Goal: Task Accomplishment & Management: Manage account settings

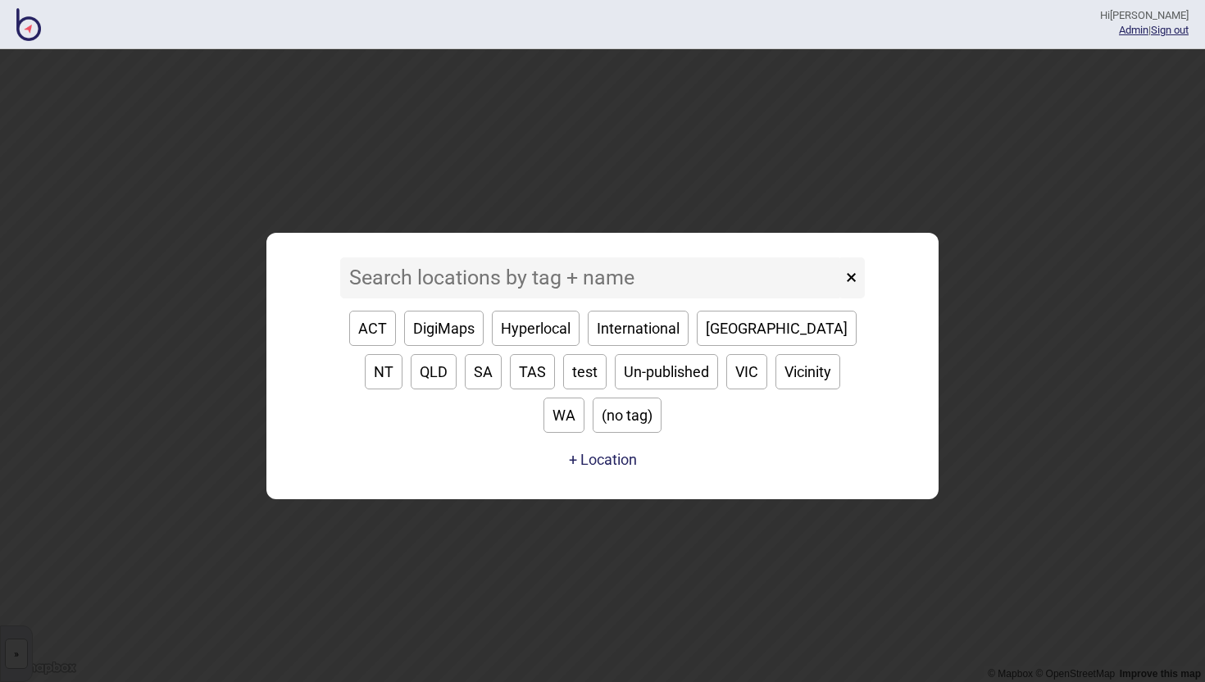
click at [465, 389] on button "SA" at bounding box center [483, 371] width 37 height 35
type input "SA"
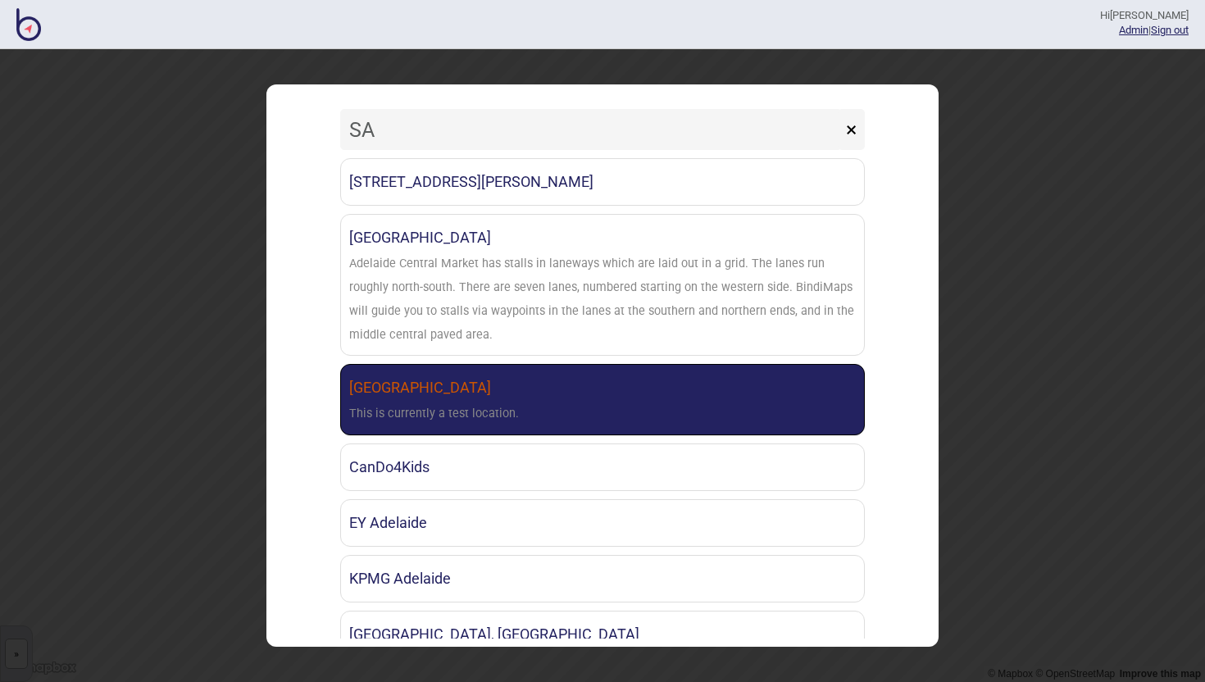
click at [443, 392] on link "[GEOGRAPHIC_DATA] This is currently a test location." at bounding box center [602, 399] width 525 height 71
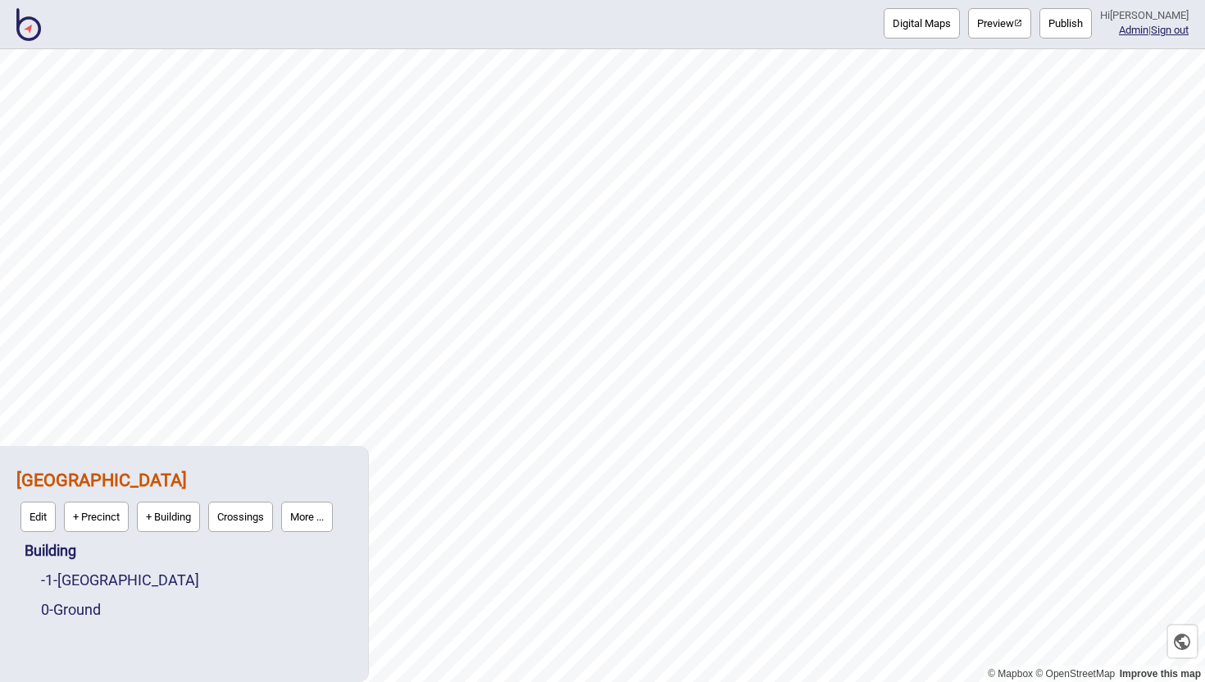
click at [1071, 36] on button "Publish" at bounding box center [1065, 23] width 52 height 30
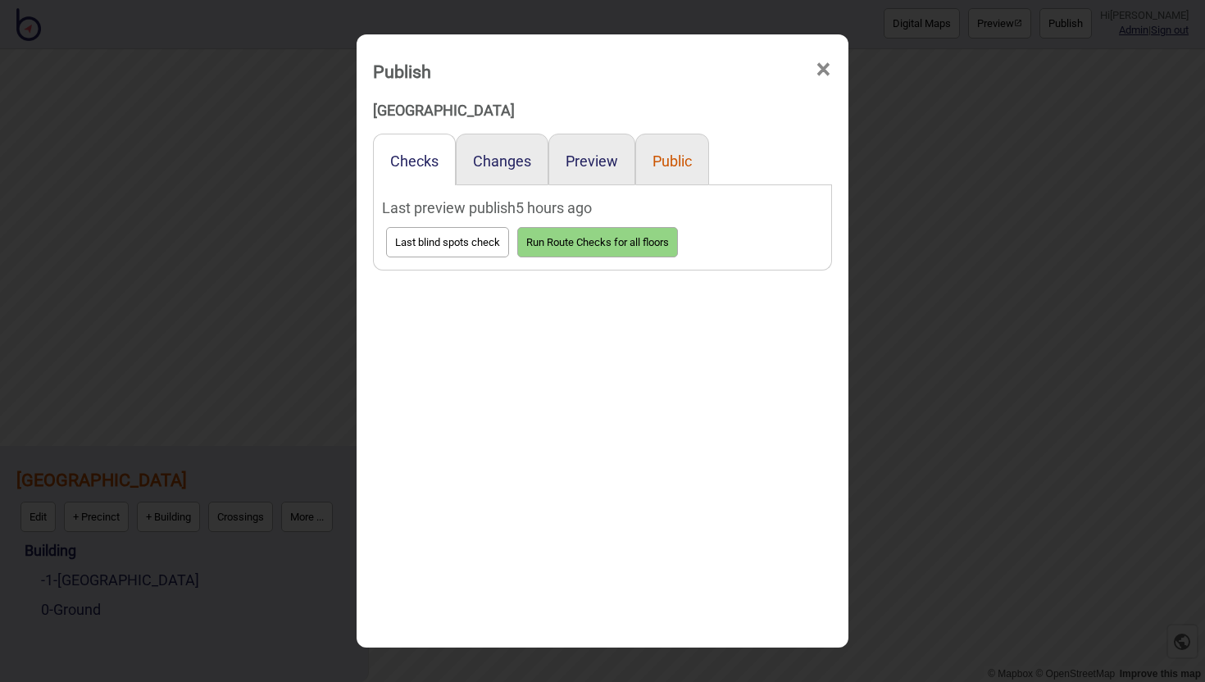
click at [662, 161] on button "Public" at bounding box center [671, 160] width 39 height 17
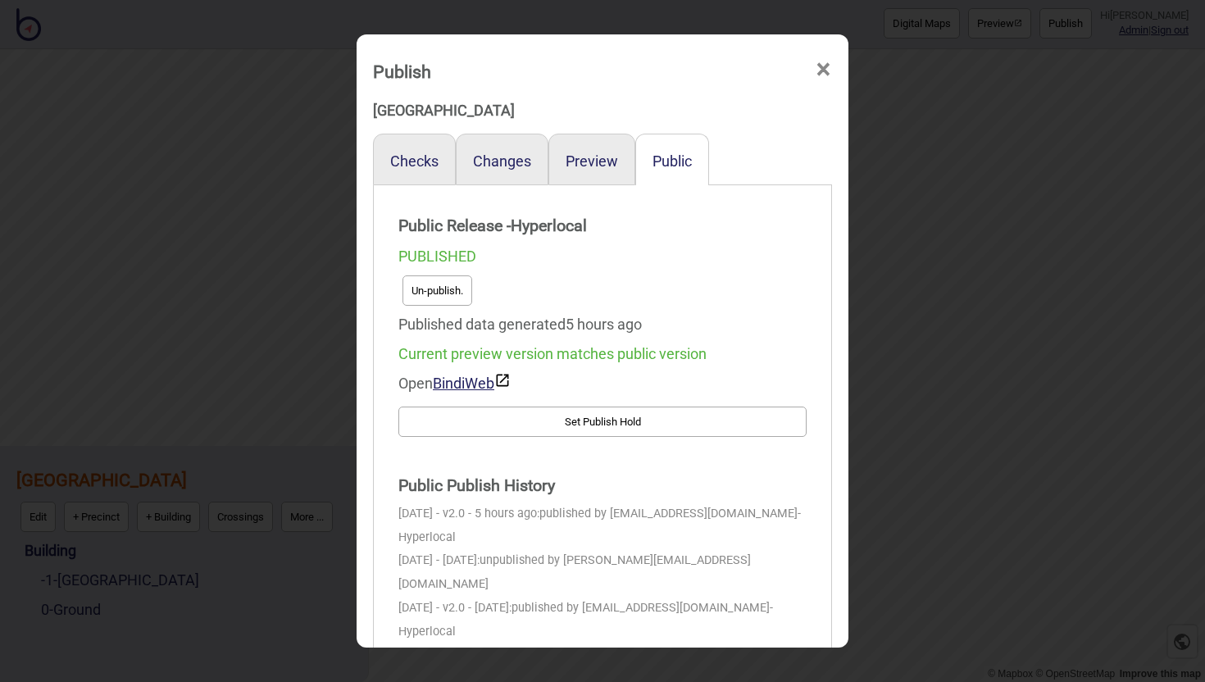
click at [405, 292] on button "Un-publish." at bounding box center [437, 290] width 70 height 30
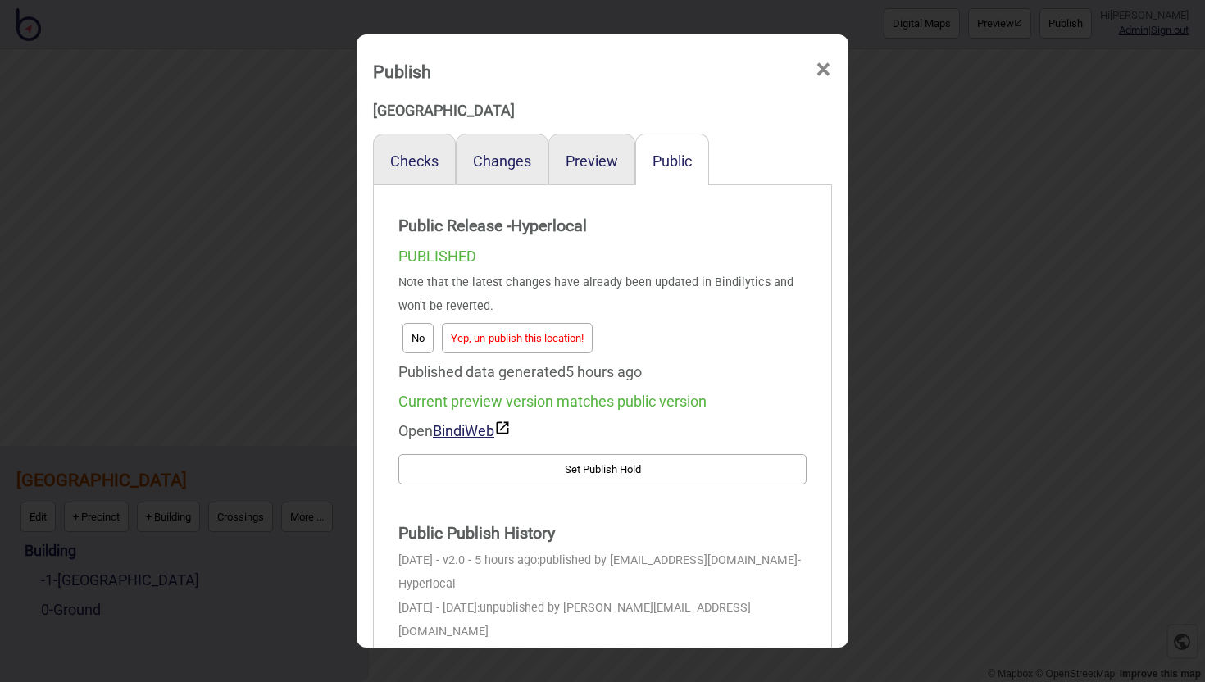
click at [544, 346] on button "Yep, un-publish this location!" at bounding box center [517, 338] width 151 height 30
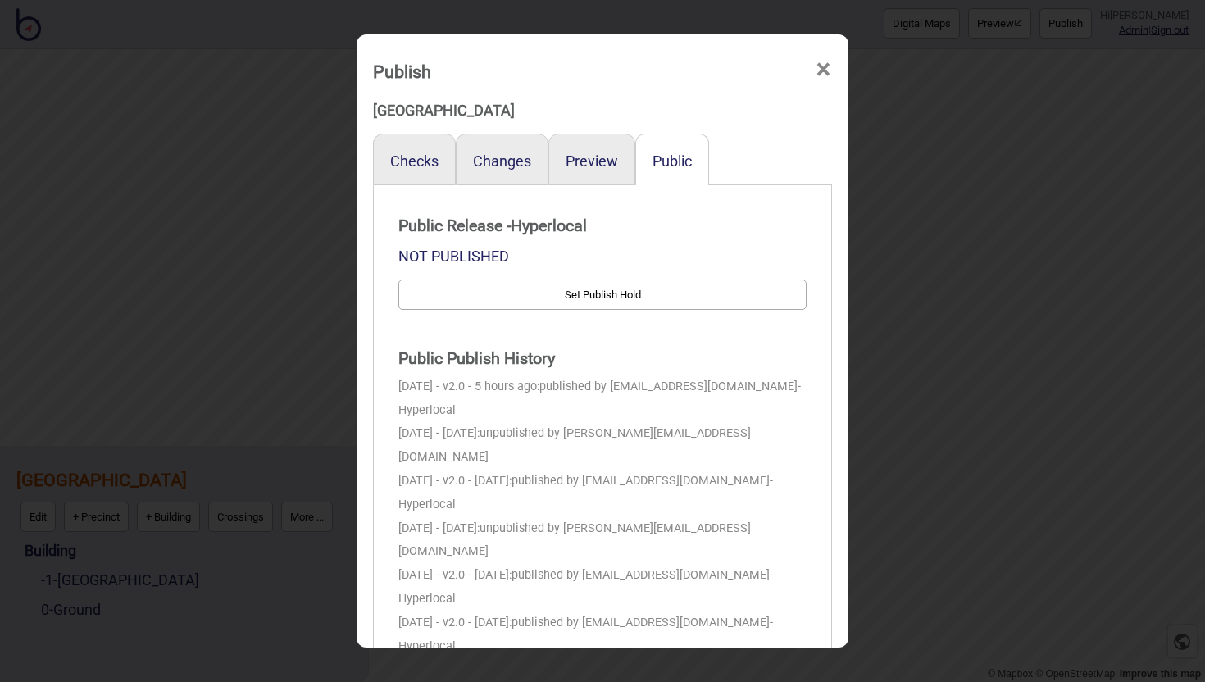
click at [830, 66] on span "×" at bounding box center [823, 70] width 17 height 54
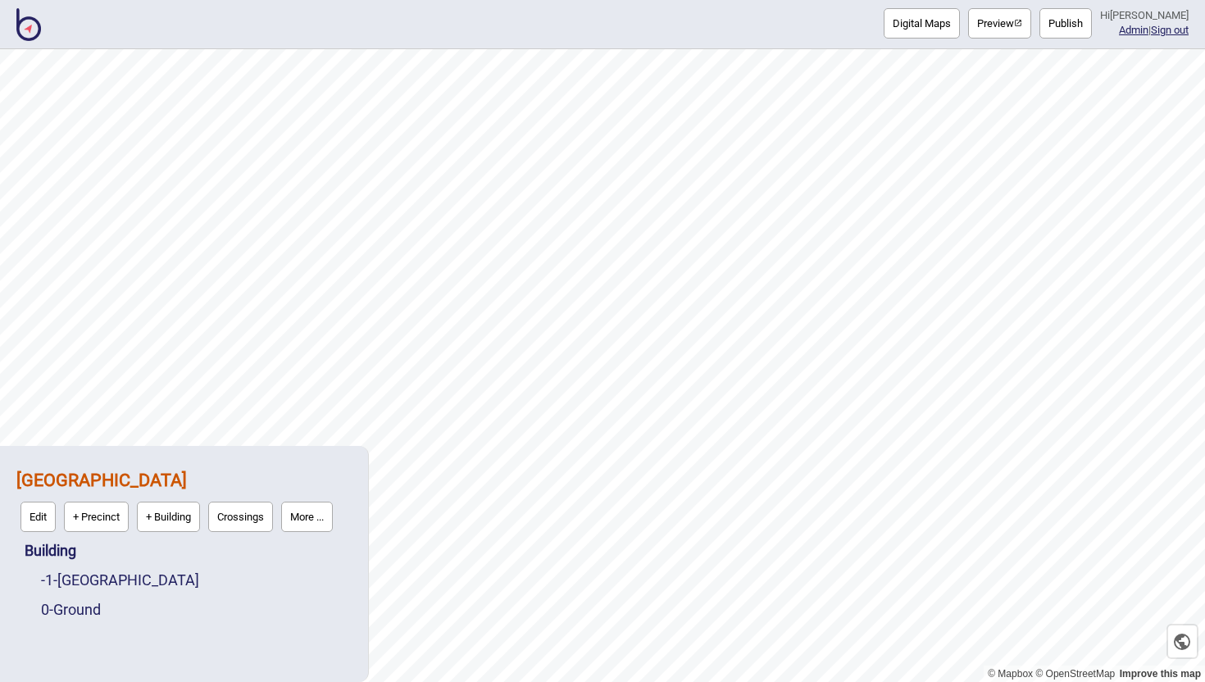
click at [1080, 25] on button "Publish" at bounding box center [1065, 23] width 52 height 30
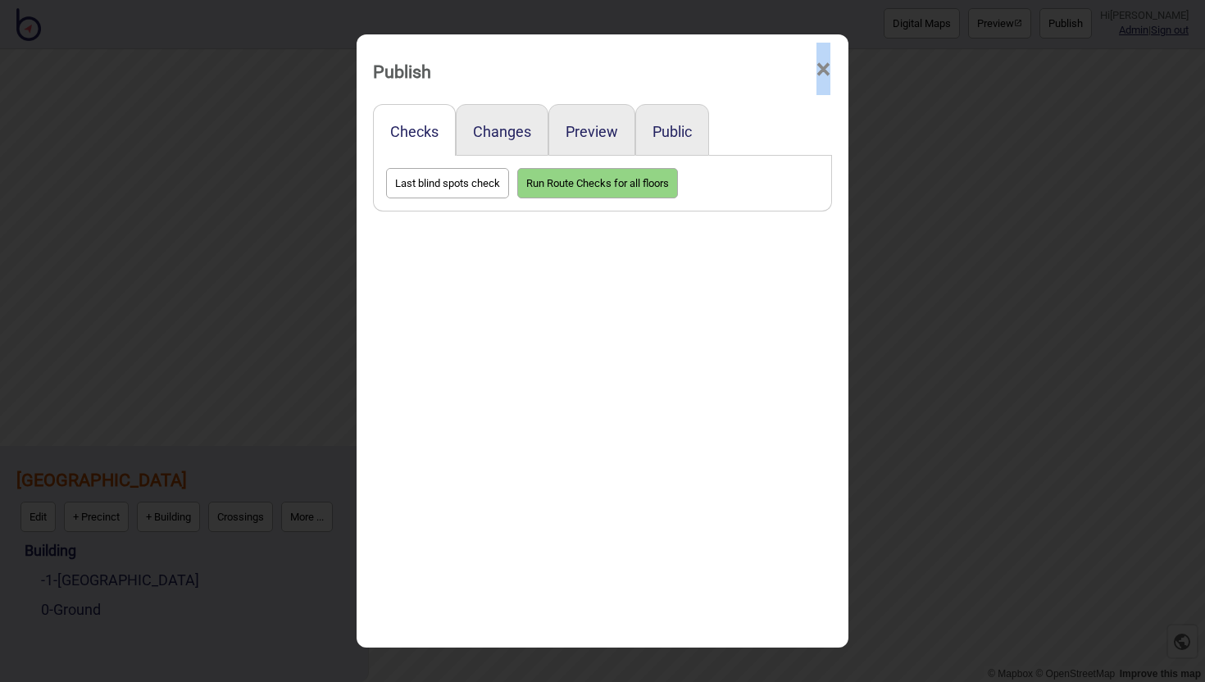
click at [1080, 25] on div "Publish × Checks Changes Preview Public Last blind spots check Run Route Checks…" at bounding box center [602, 341] width 1205 height 682
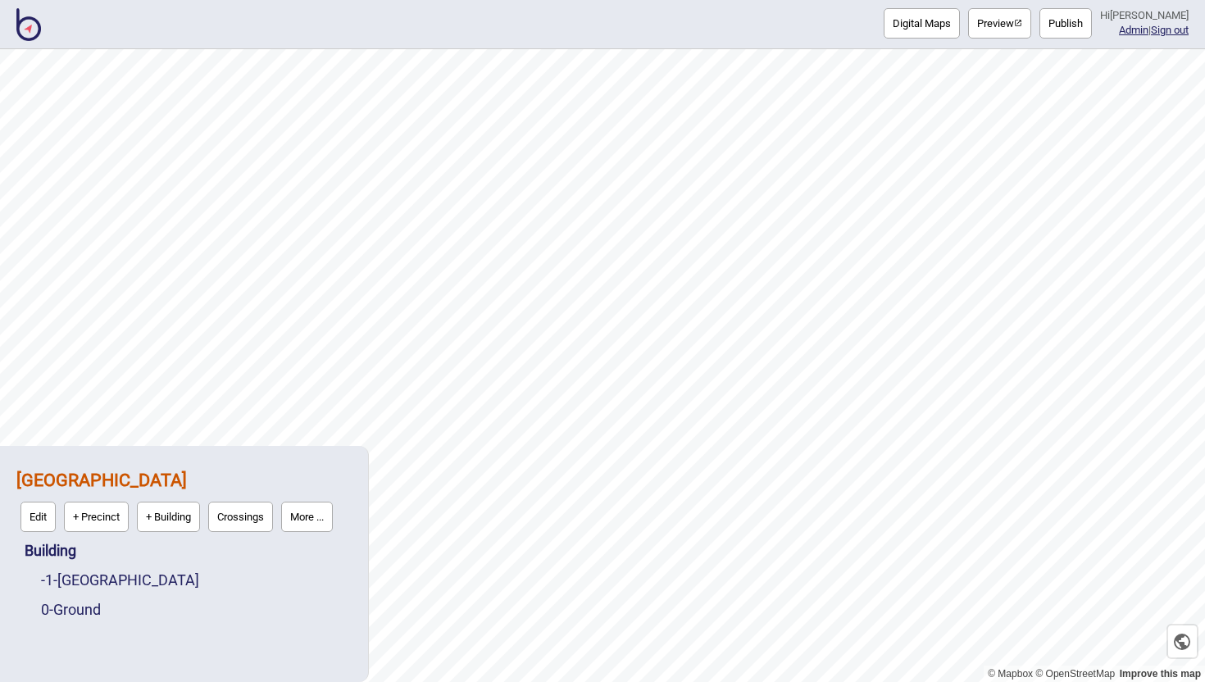
click at [1079, 13] on button "Publish" at bounding box center [1065, 23] width 52 height 30
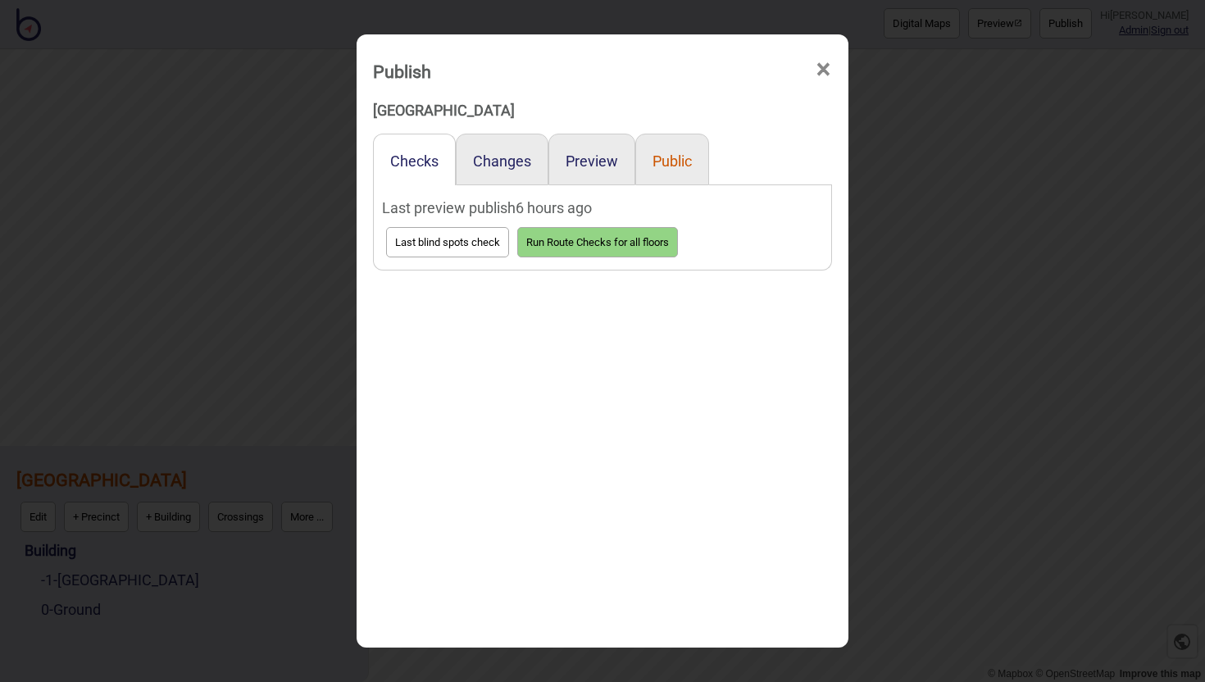
click at [678, 161] on button "Public" at bounding box center [671, 160] width 39 height 17
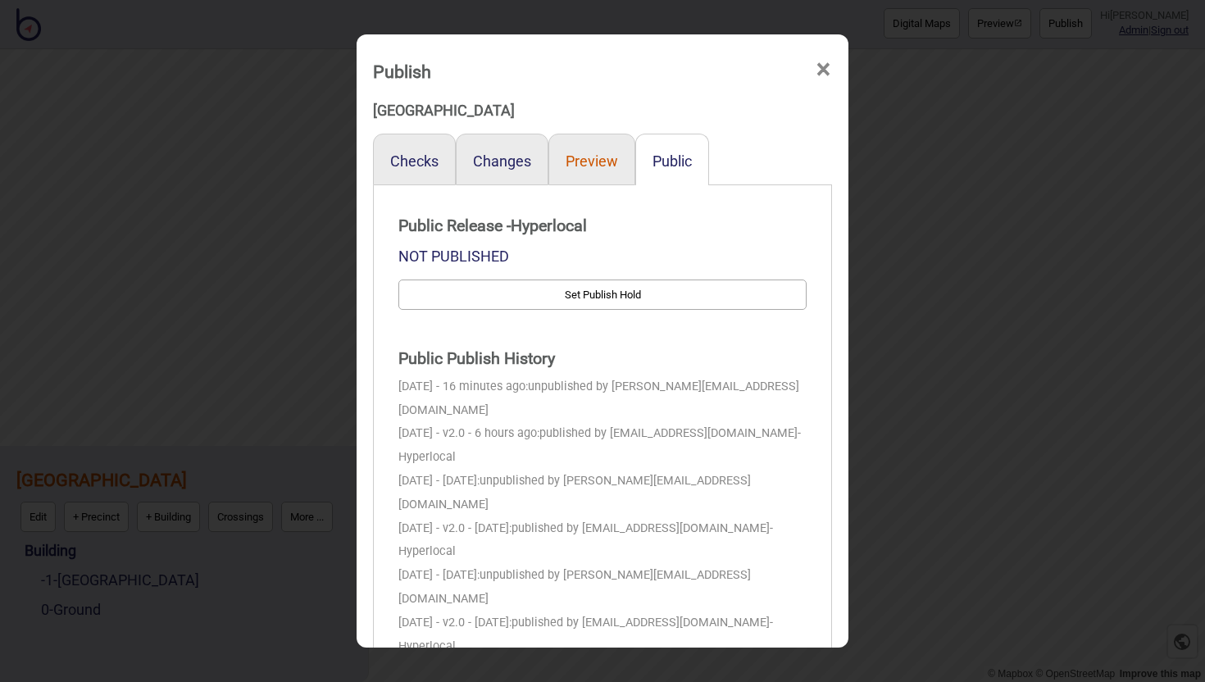
click at [616, 159] on button "Preview" at bounding box center [592, 160] width 52 height 17
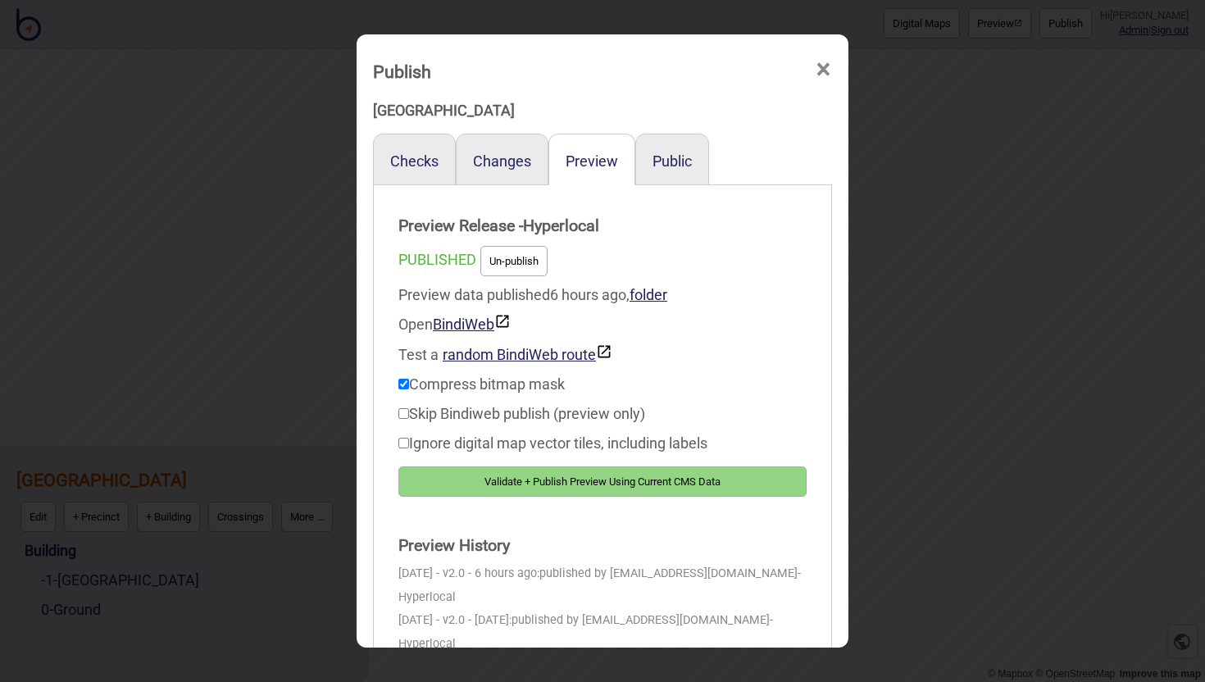
click at [605, 477] on button "Validate + Publish Preview Using Current CMS Data" at bounding box center [602, 481] width 408 height 30
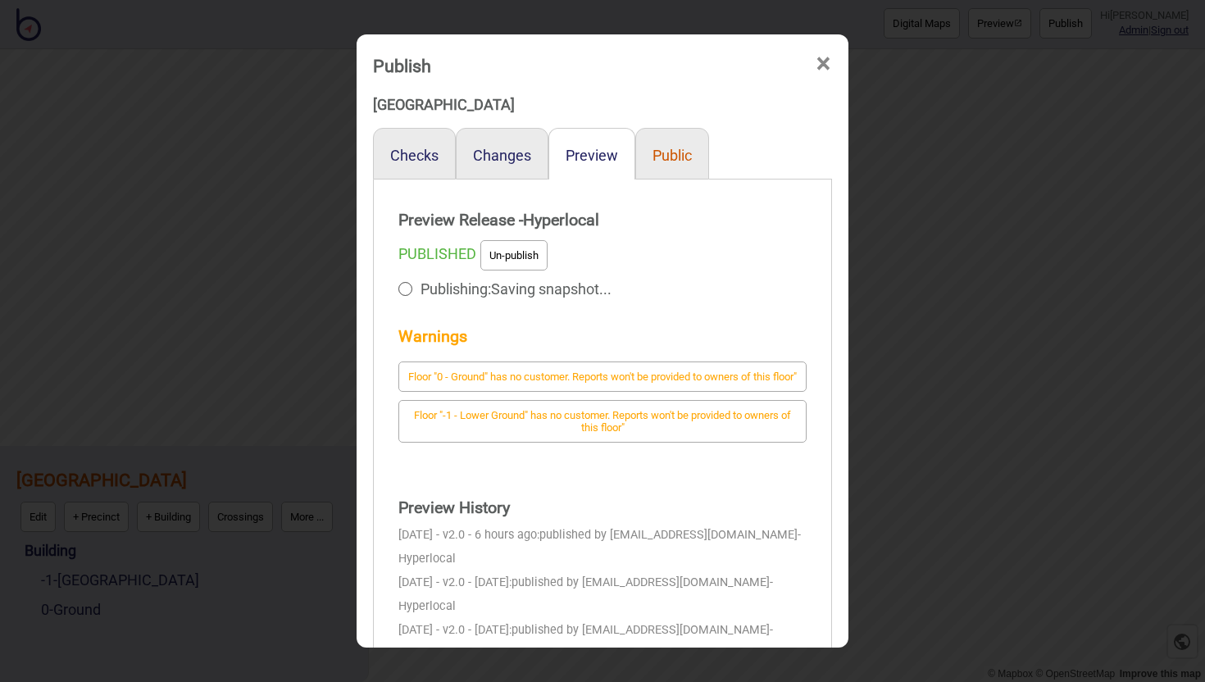
scroll to position [7, 0]
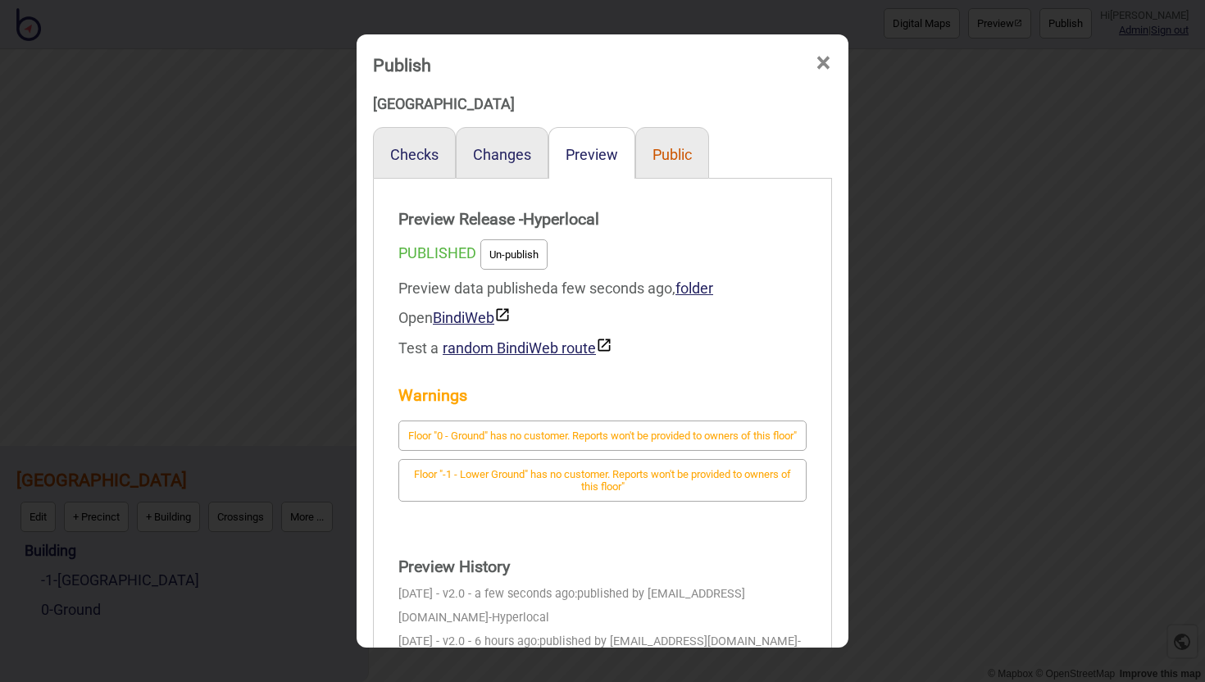
click at [679, 158] on button "Public" at bounding box center [671, 154] width 39 height 17
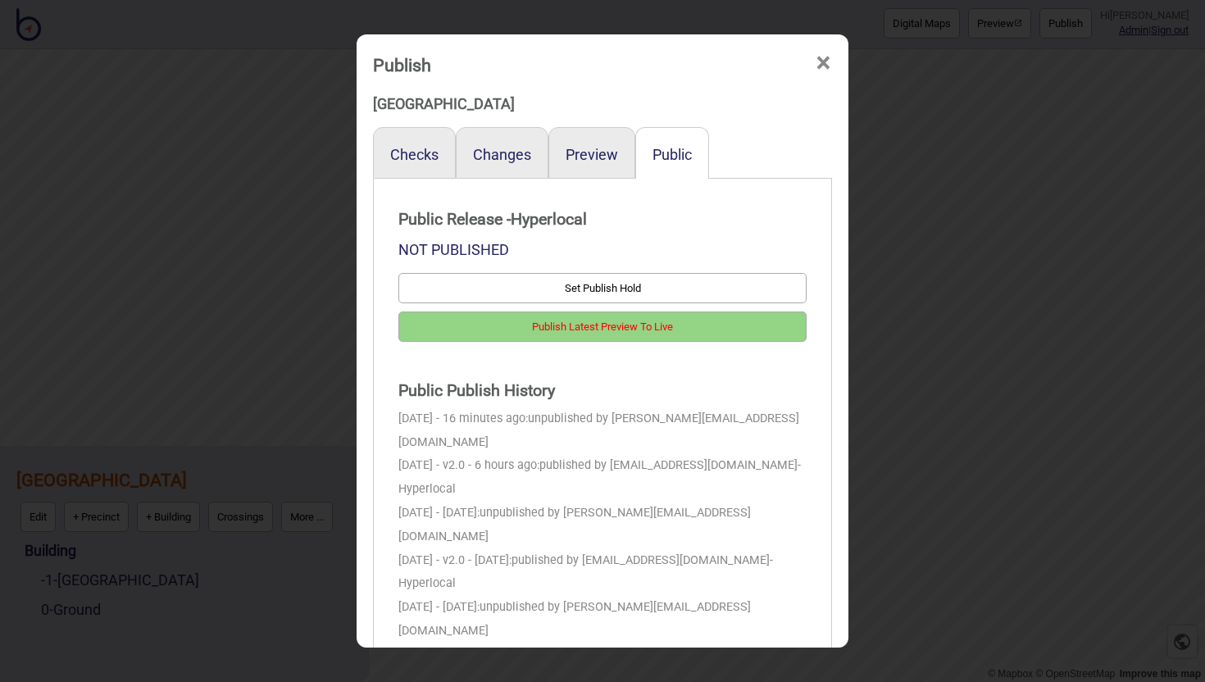
click at [671, 326] on button "Publish Latest Preview To Live" at bounding box center [602, 326] width 408 height 30
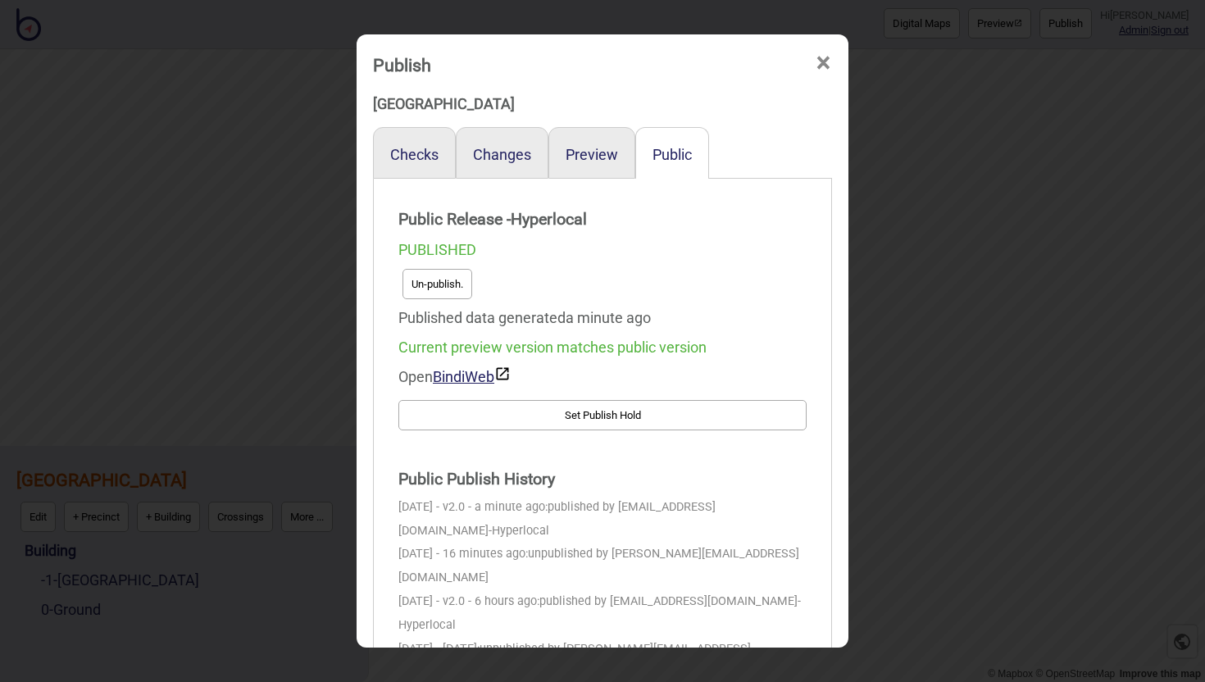
click at [825, 64] on span "×" at bounding box center [823, 63] width 17 height 54
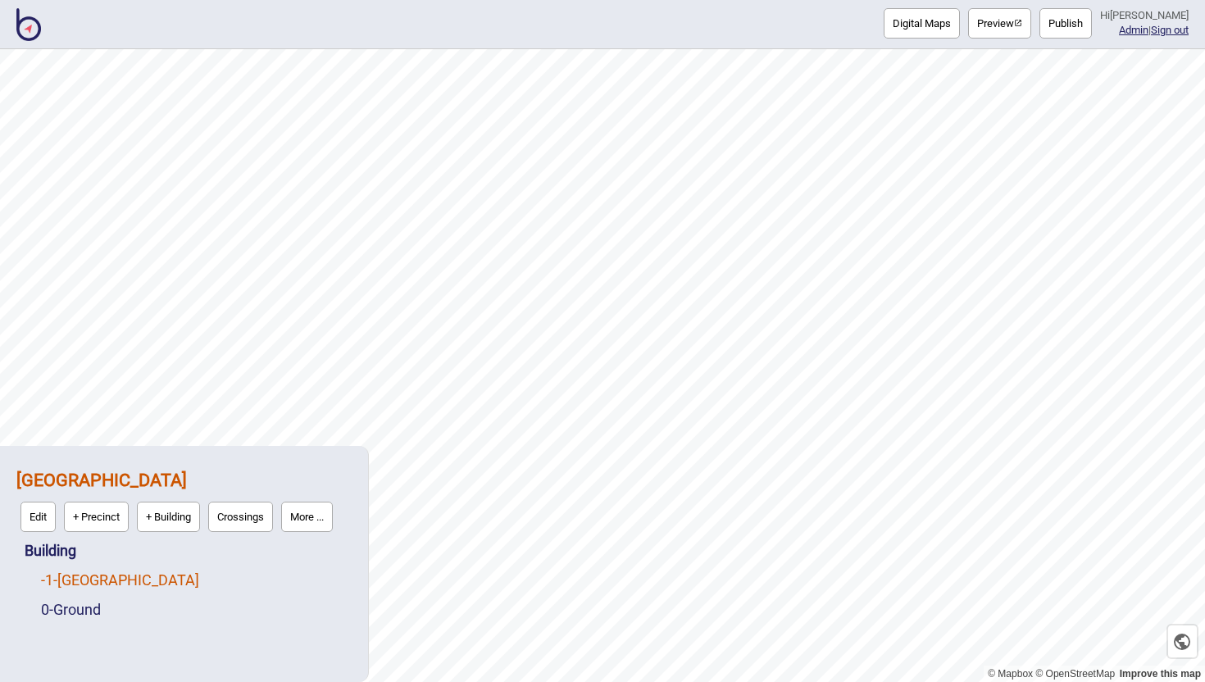
click at [87, 582] on link "-1 - [GEOGRAPHIC_DATA]" at bounding box center [120, 579] width 158 height 17
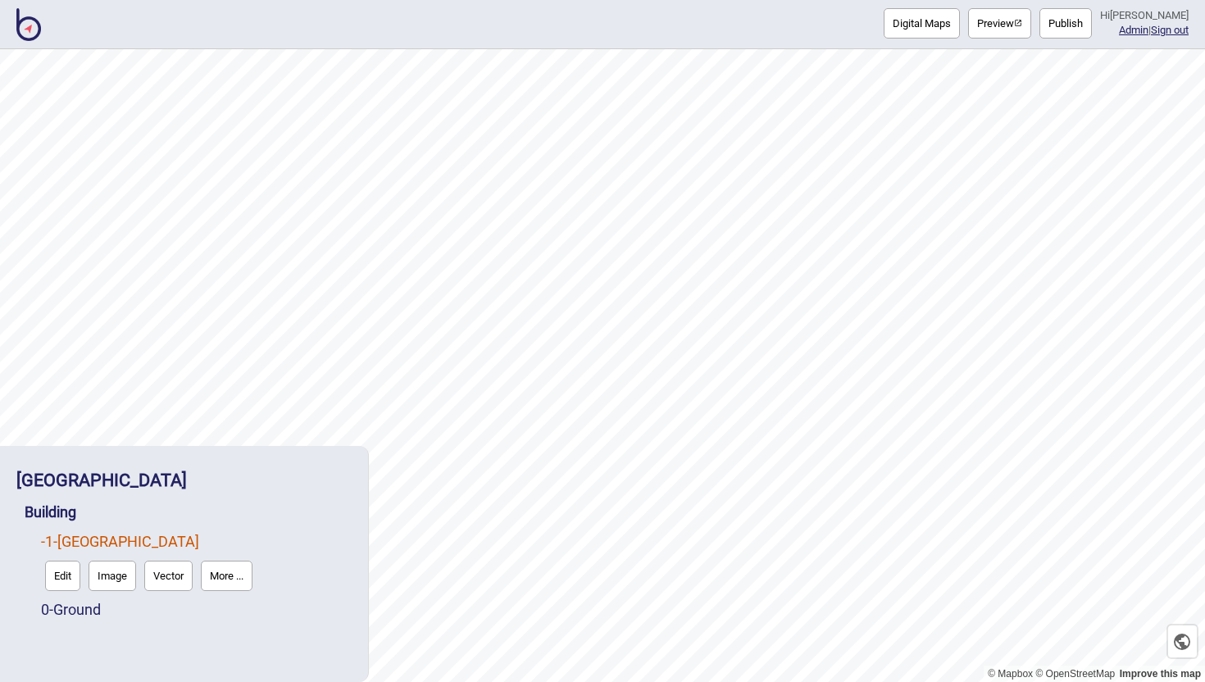
click at [69, 571] on button "Edit" at bounding box center [62, 576] width 35 height 30
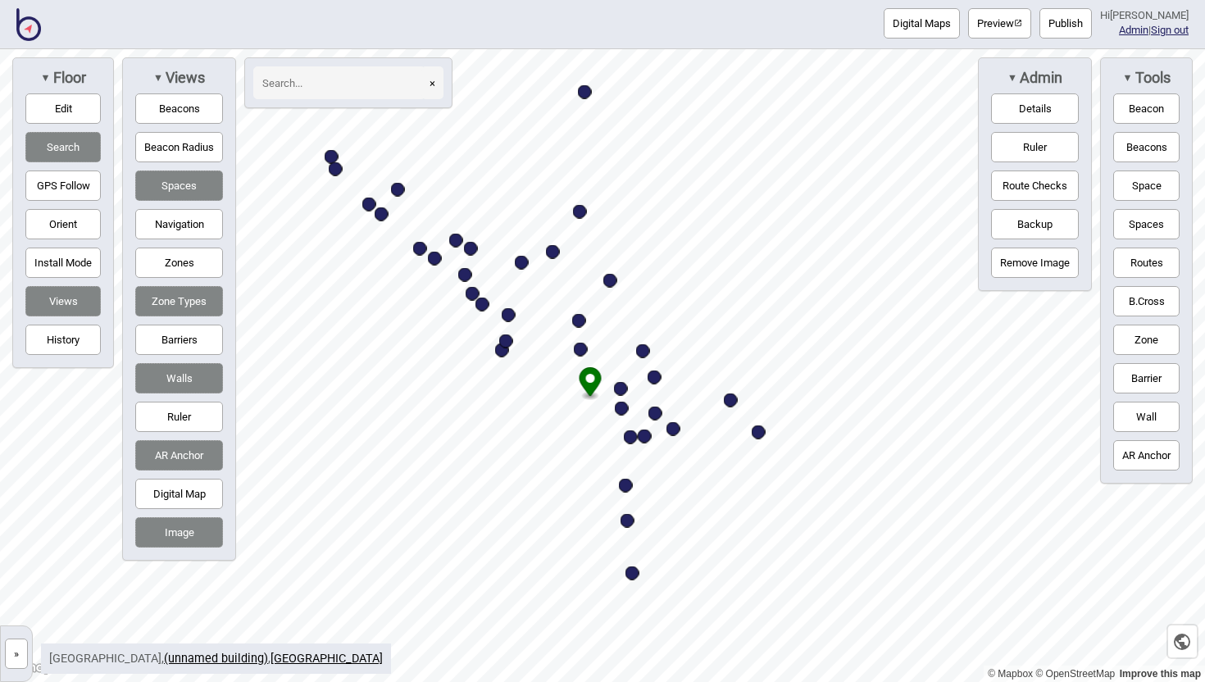
click at [61, 146] on button "Search" at bounding box center [62, 147] width 75 height 30
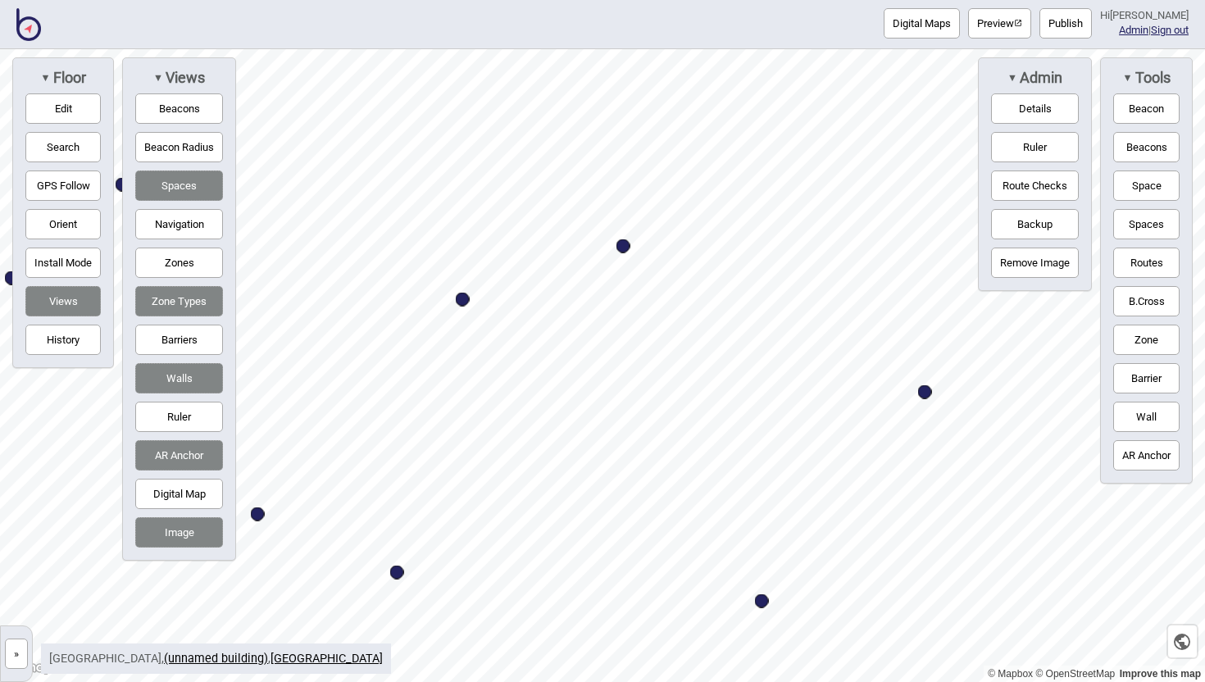
click at [465, 300] on div "Map marker" at bounding box center [463, 300] width 14 height 14
select select "Information and Assistance"
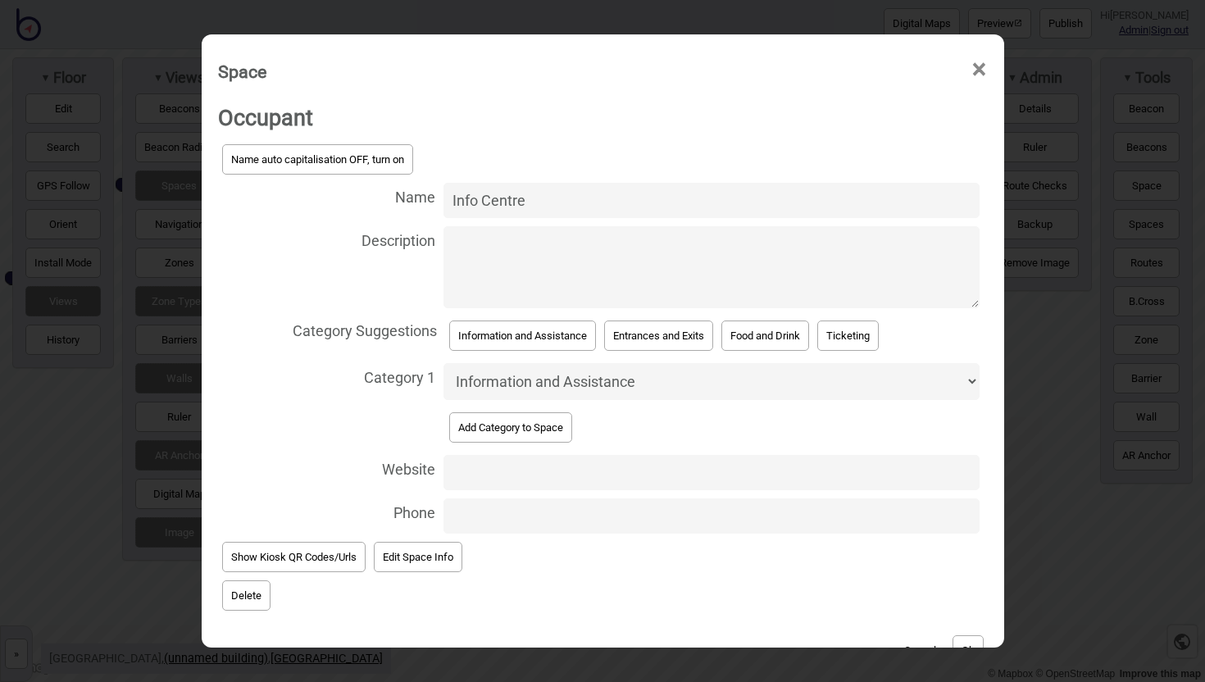
click at [246, 594] on button "Delete" at bounding box center [246, 595] width 48 height 30
click at [300, 614] on button "Yep, delete it!" at bounding box center [301, 618] width 80 height 30
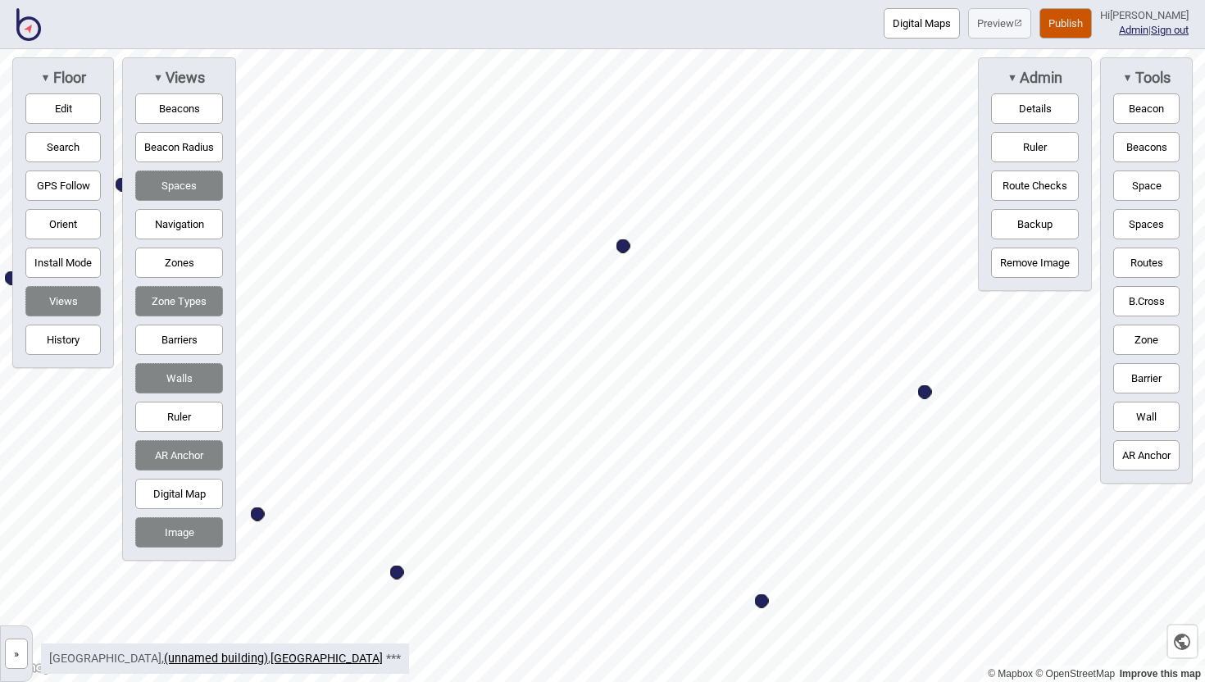
click at [624, 242] on div "Map marker" at bounding box center [623, 246] width 14 height 14
select select "Information and Assistance"
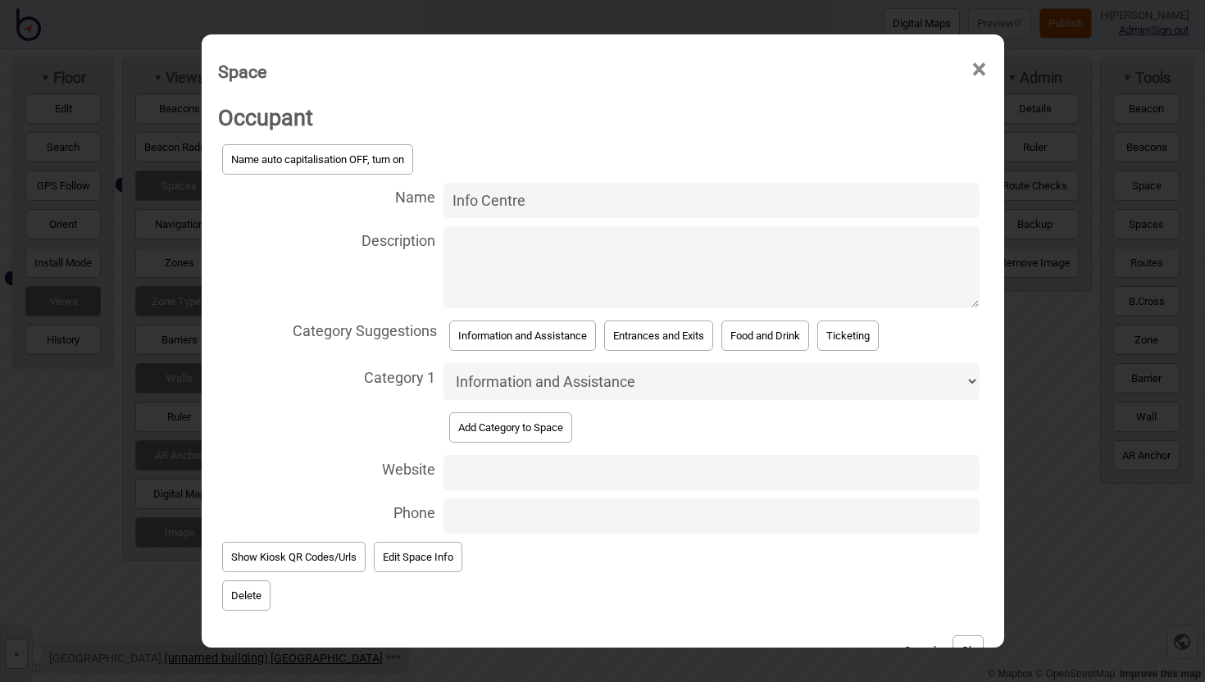
click at [481, 200] on input "Info Centre" at bounding box center [711, 200] width 536 height 35
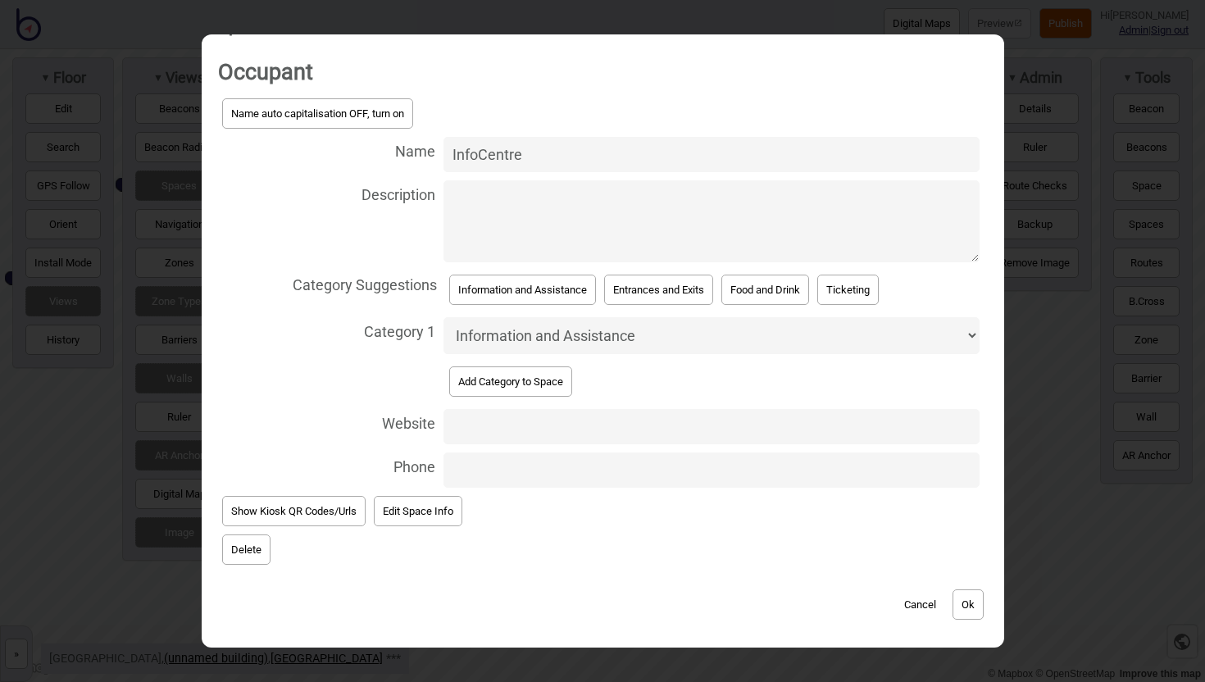
type input "InfoCentre"
click at [975, 604] on button "Ok" at bounding box center [967, 604] width 31 height 30
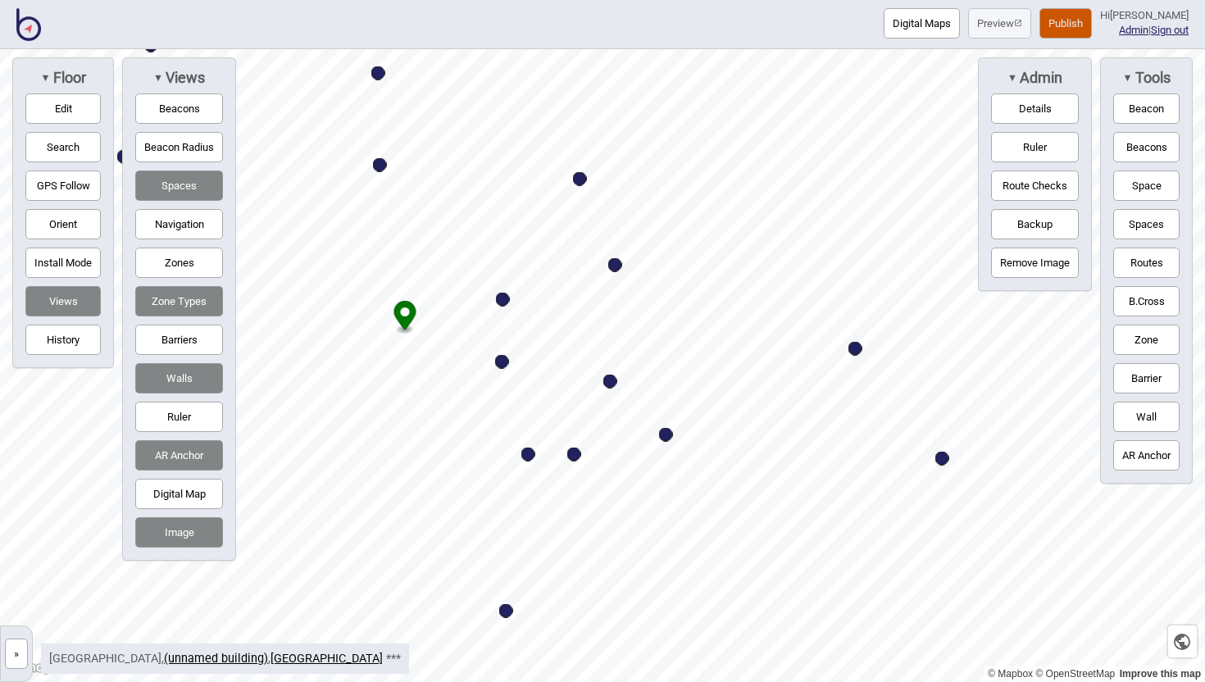
click at [197, 218] on button "Navigation" at bounding box center [179, 224] width 88 height 30
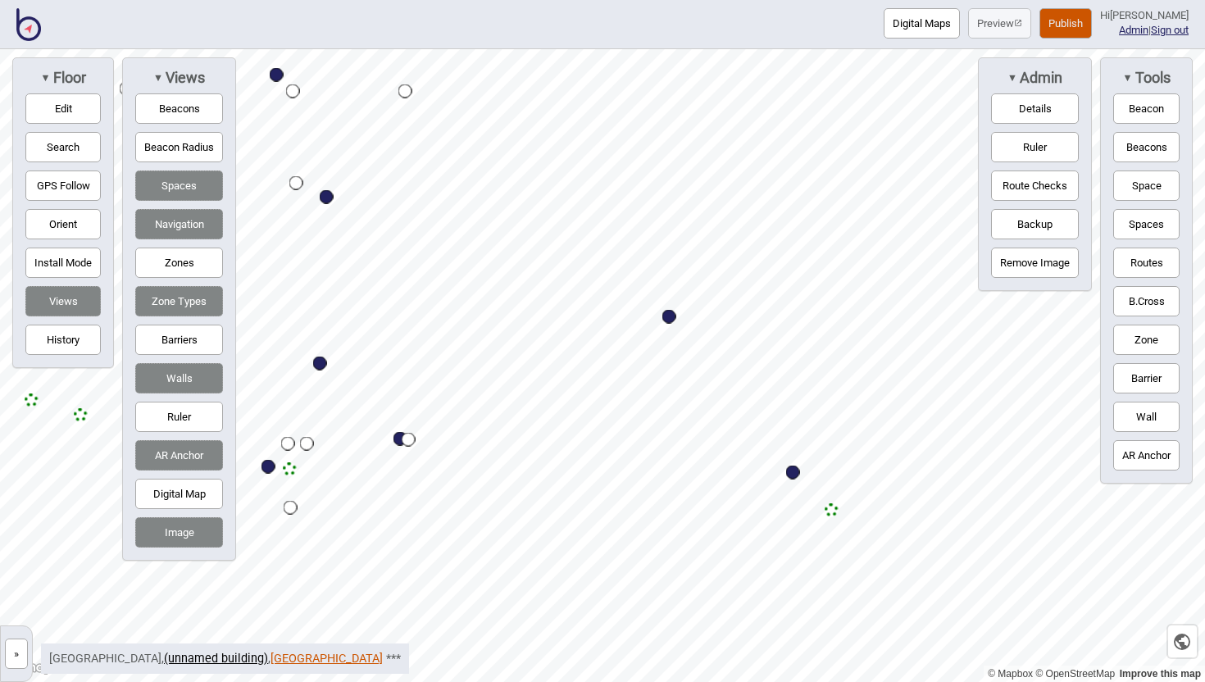
click at [270, 658] on link "[GEOGRAPHIC_DATA]" at bounding box center [326, 659] width 112 height 14
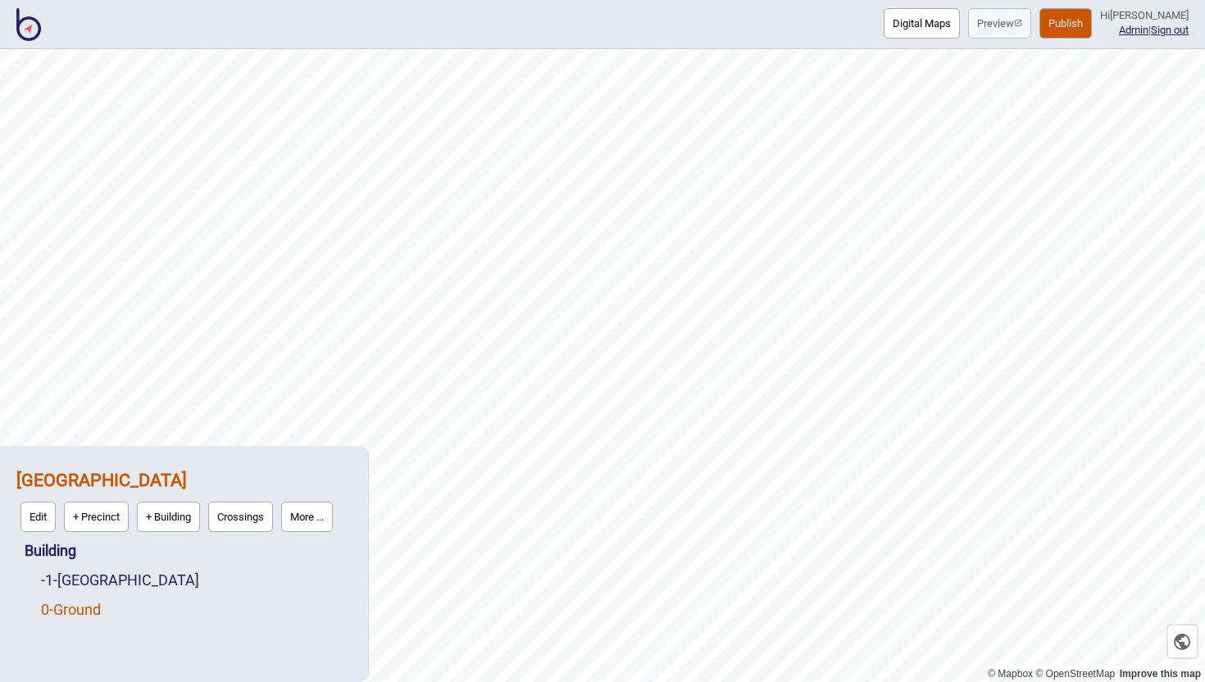
click at [101, 611] on link "0 - Ground" at bounding box center [71, 609] width 60 height 17
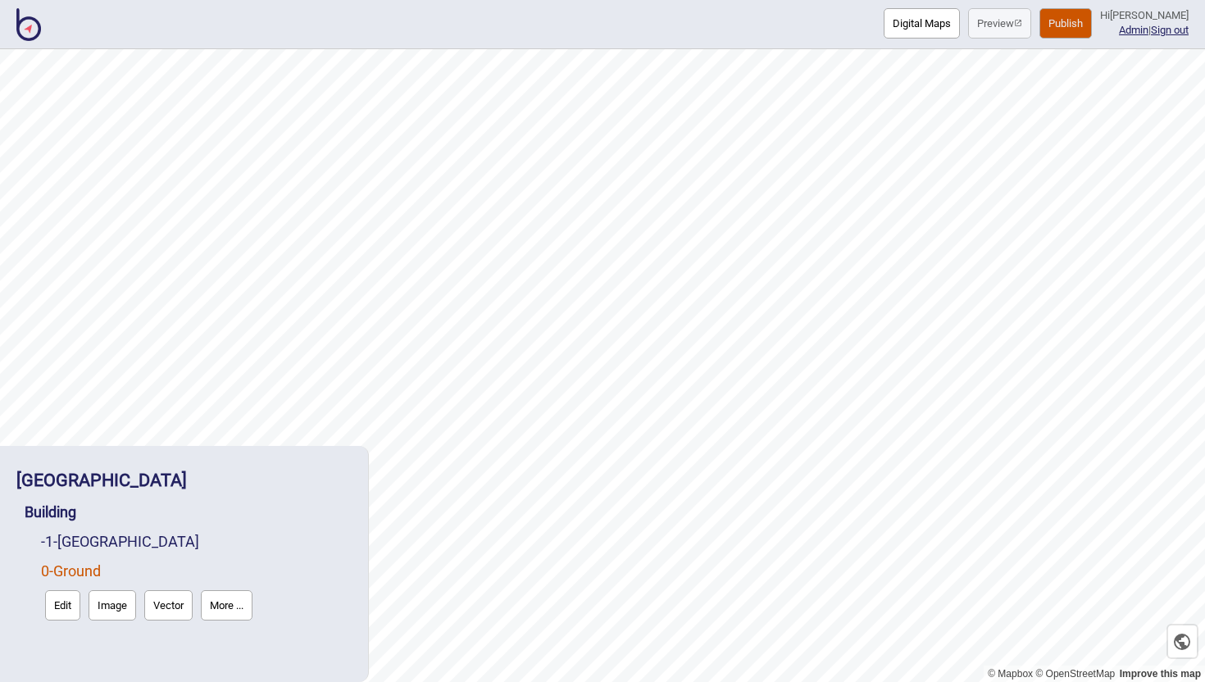
click at [67, 607] on button "Edit" at bounding box center [62, 605] width 35 height 30
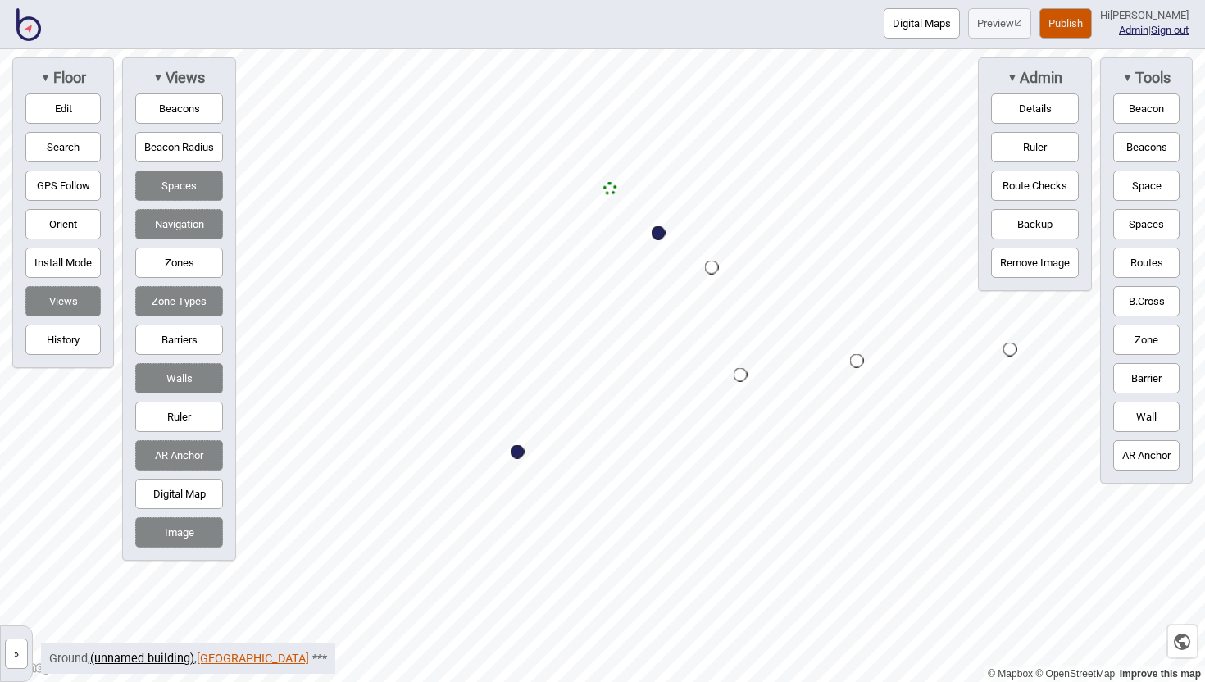
click at [246, 654] on link "[GEOGRAPHIC_DATA]" at bounding box center [253, 659] width 112 height 14
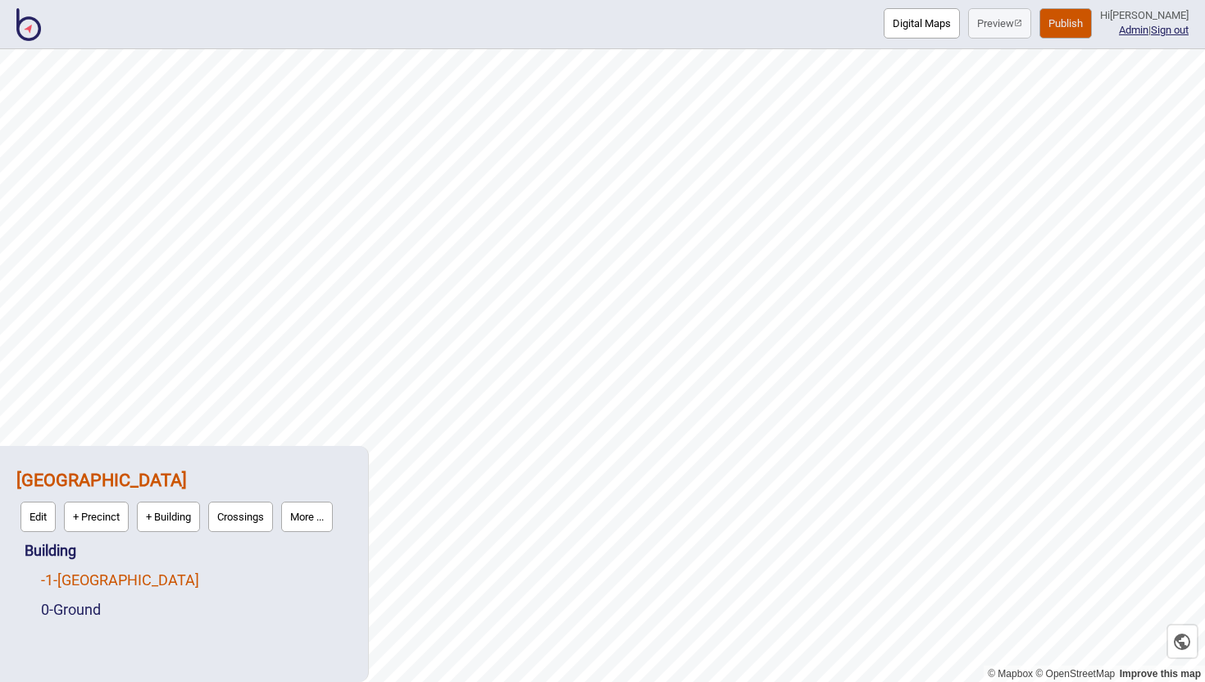
click at [93, 582] on link "-1 - [GEOGRAPHIC_DATA]" at bounding box center [120, 579] width 158 height 17
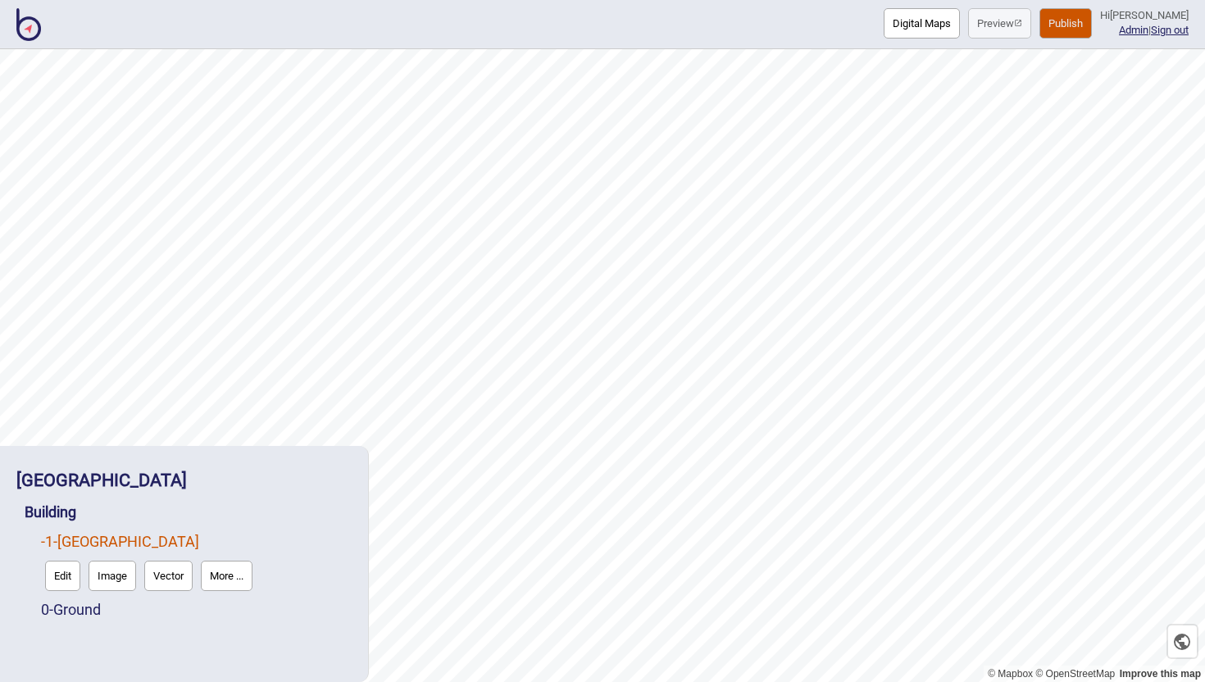
click at [72, 581] on button "Edit" at bounding box center [62, 576] width 35 height 30
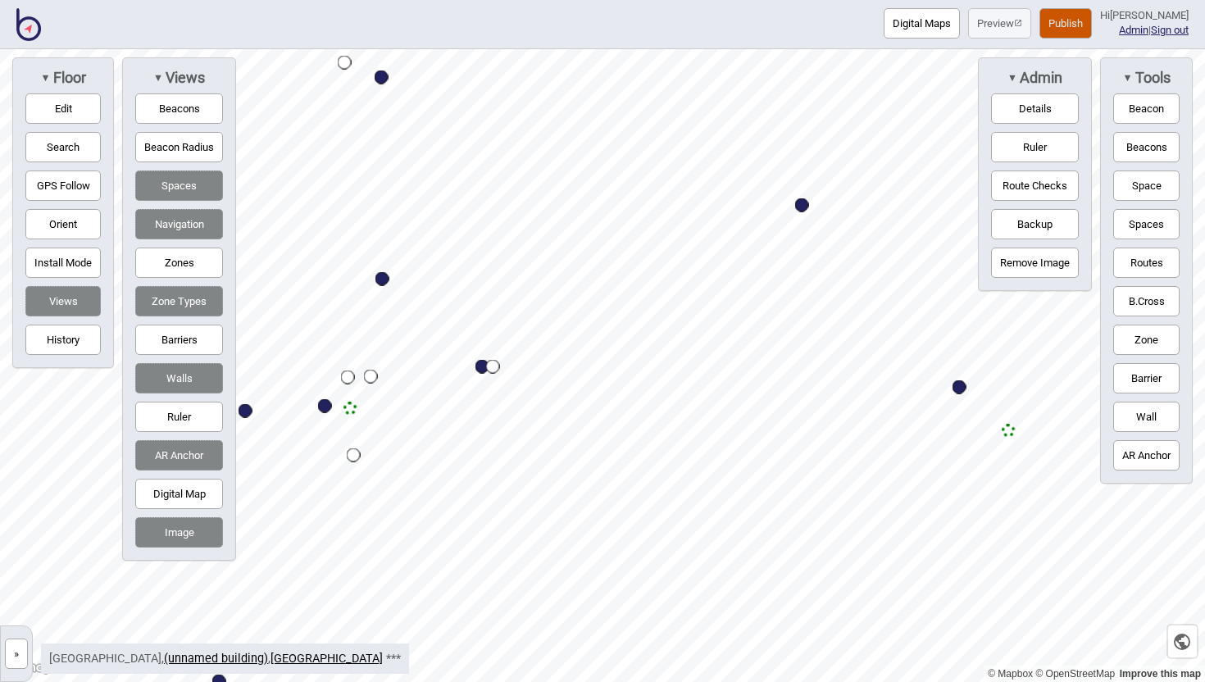
click at [958, 386] on div "Map marker" at bounding box center [959, 387] width 14 height 14
select select "Entrances and Exits"
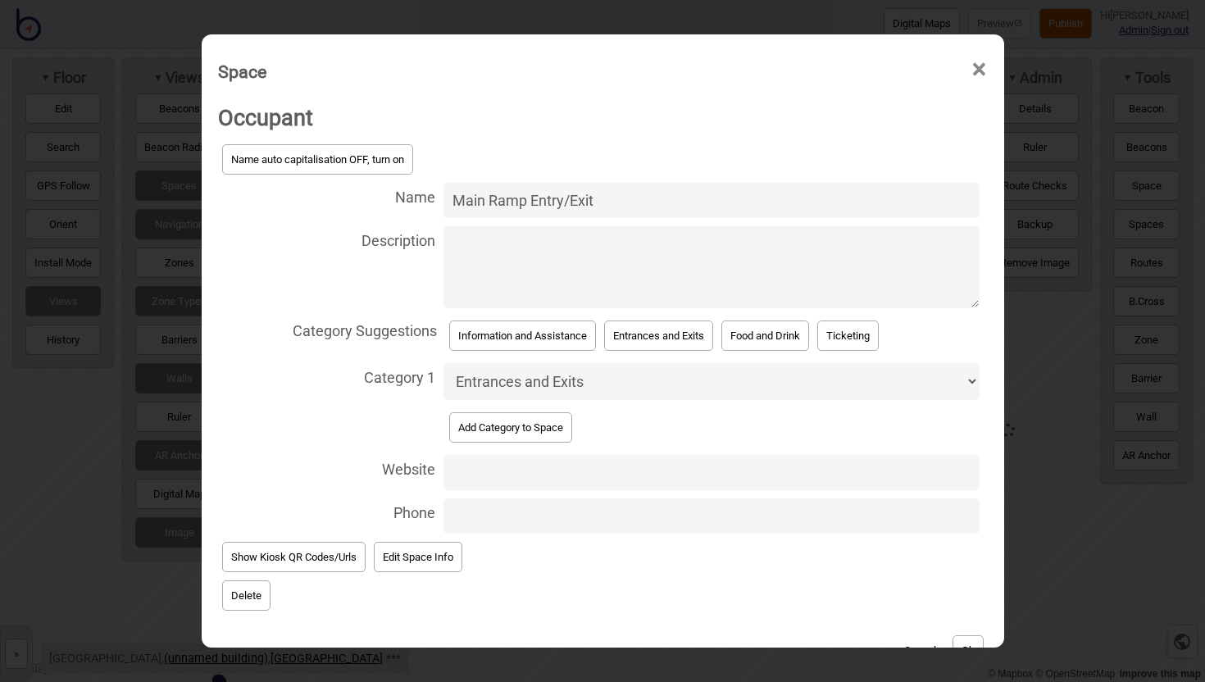
click at [252, 593] on button "Delete" at bounding box center [246, 595] width 48 height 30
click at [323, 611] on button "Yep, delete it!" at bounding box center [301, 618] width 80 height 30
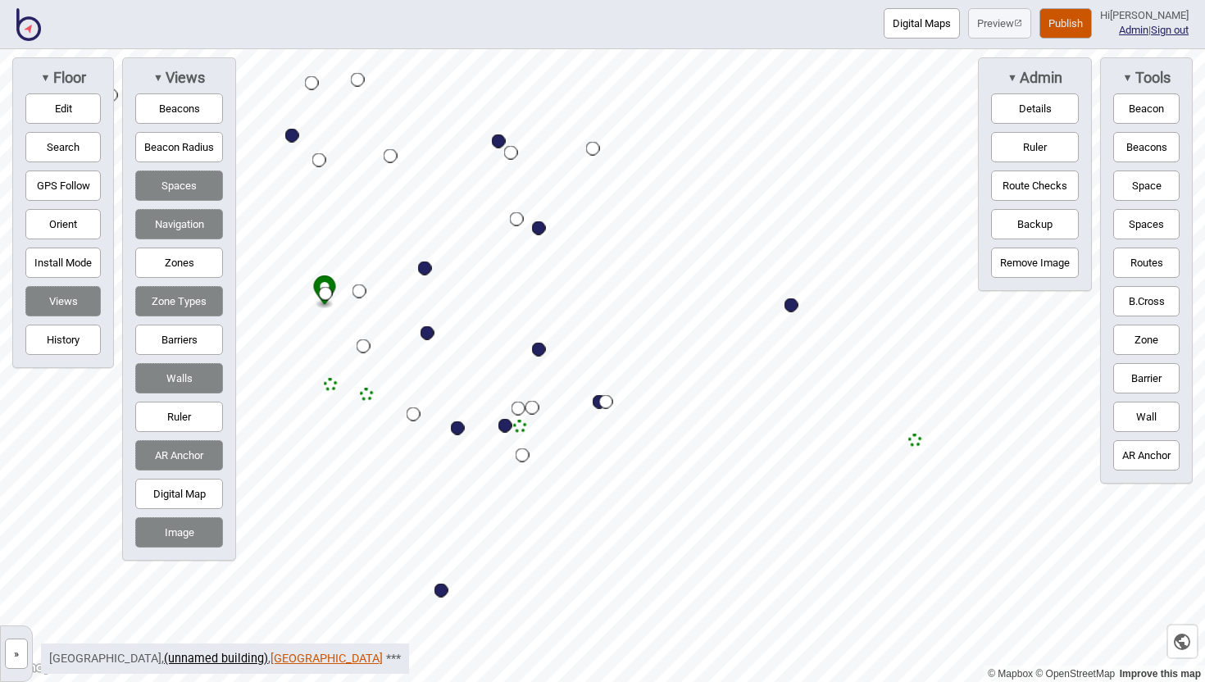
click at [290, 652] on link "[GEOGRAPHIC_DATA]" at bounding box center [326, 659] width 112 height 14
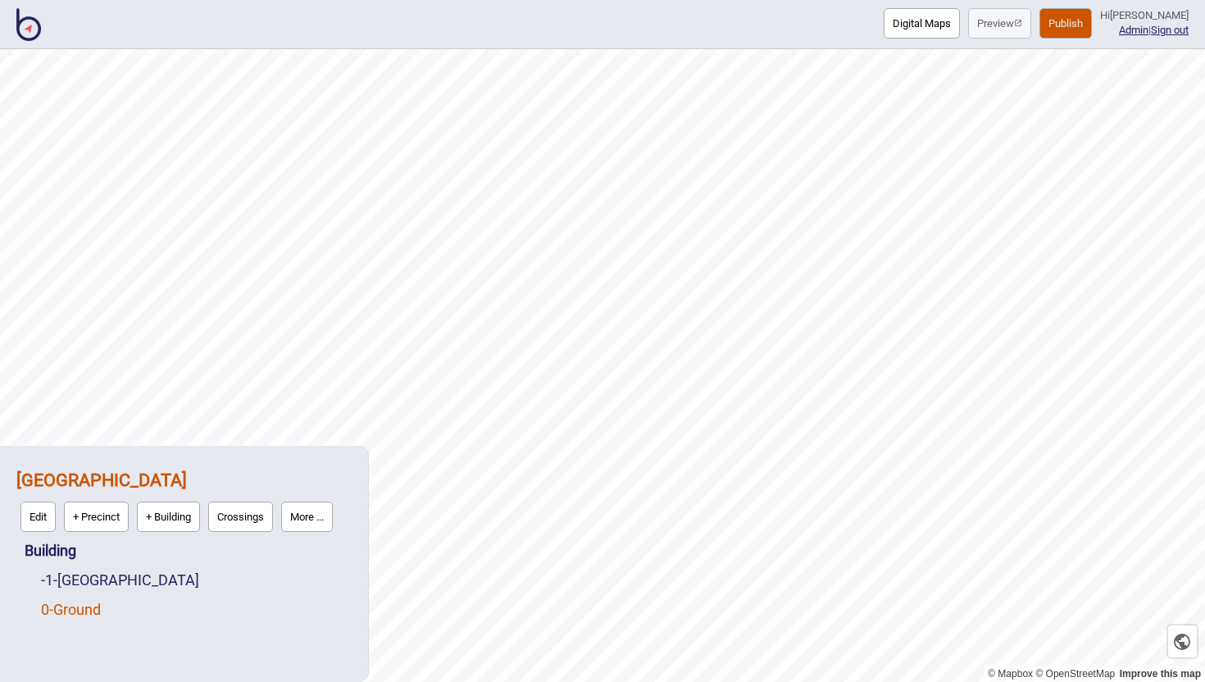
click at [93, 607] on link "0 - Ground" at bounding box center [71, 609] width 60 height 17
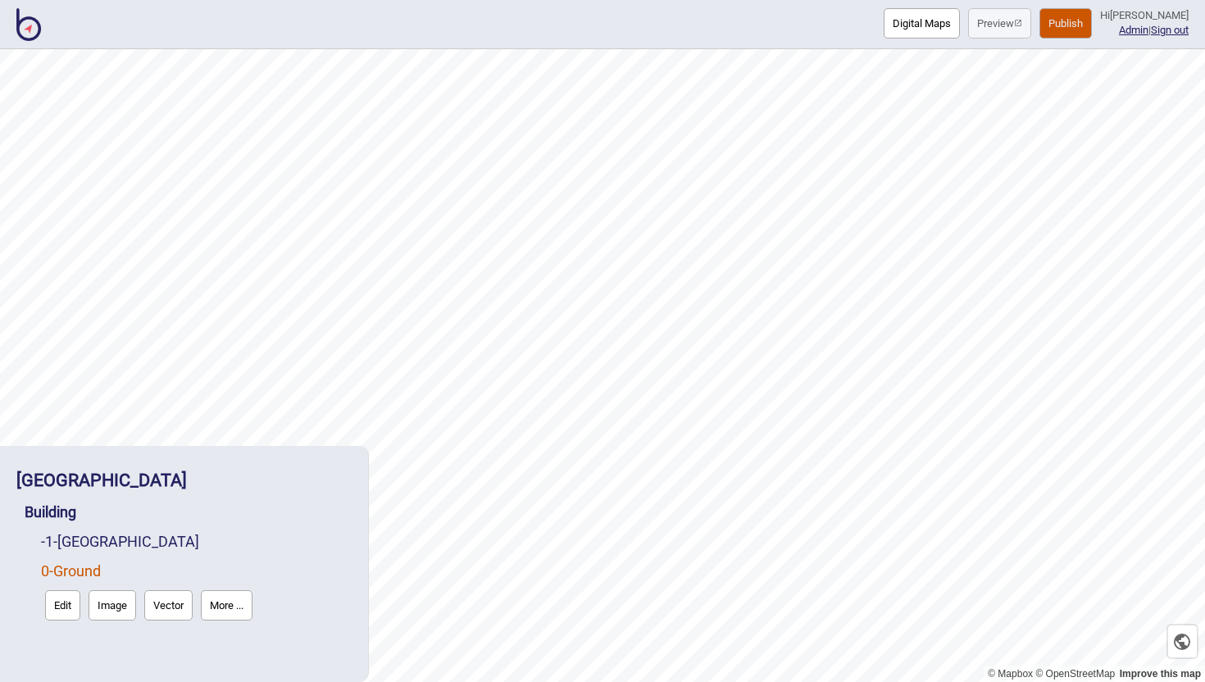
click at [70, 607] on button "Edit" at bounding box center [62, 605] width 35 height 30
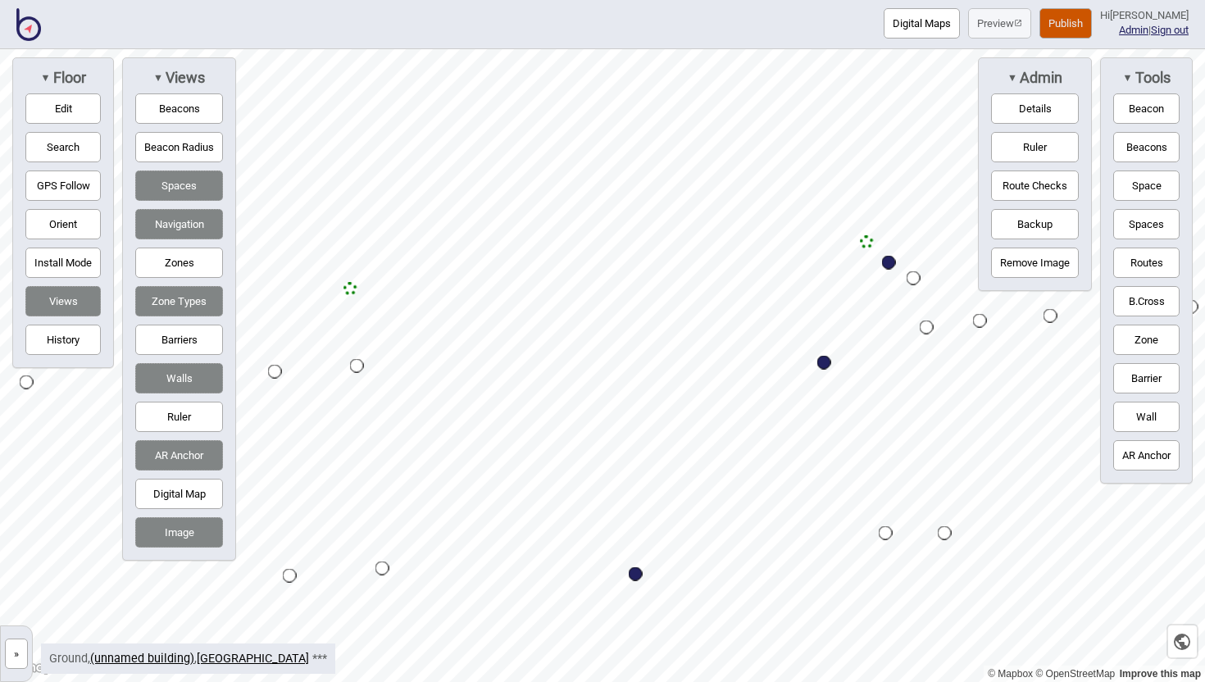
click at [75, 114] on button "Edit" at bounding box center [62, 108] width 75 height 30
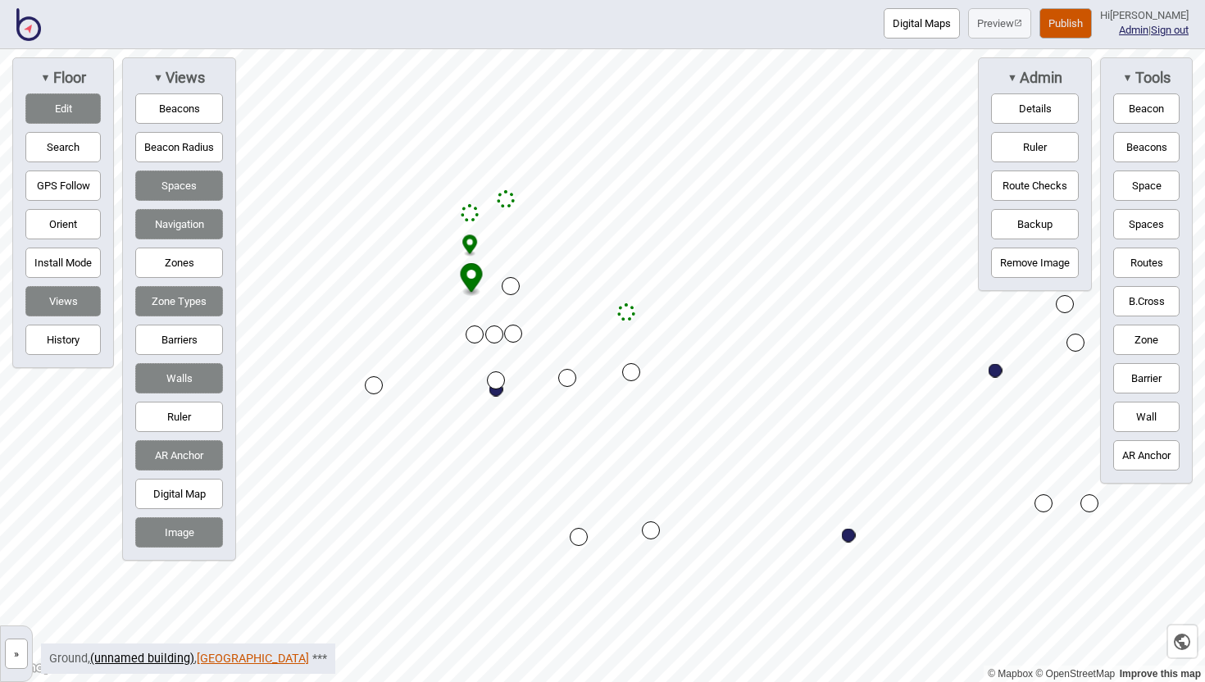
click at [261, 658] on link "[GEOGRAPHIC_DATA]" at bounding box center [253, 659] width 112 height 14
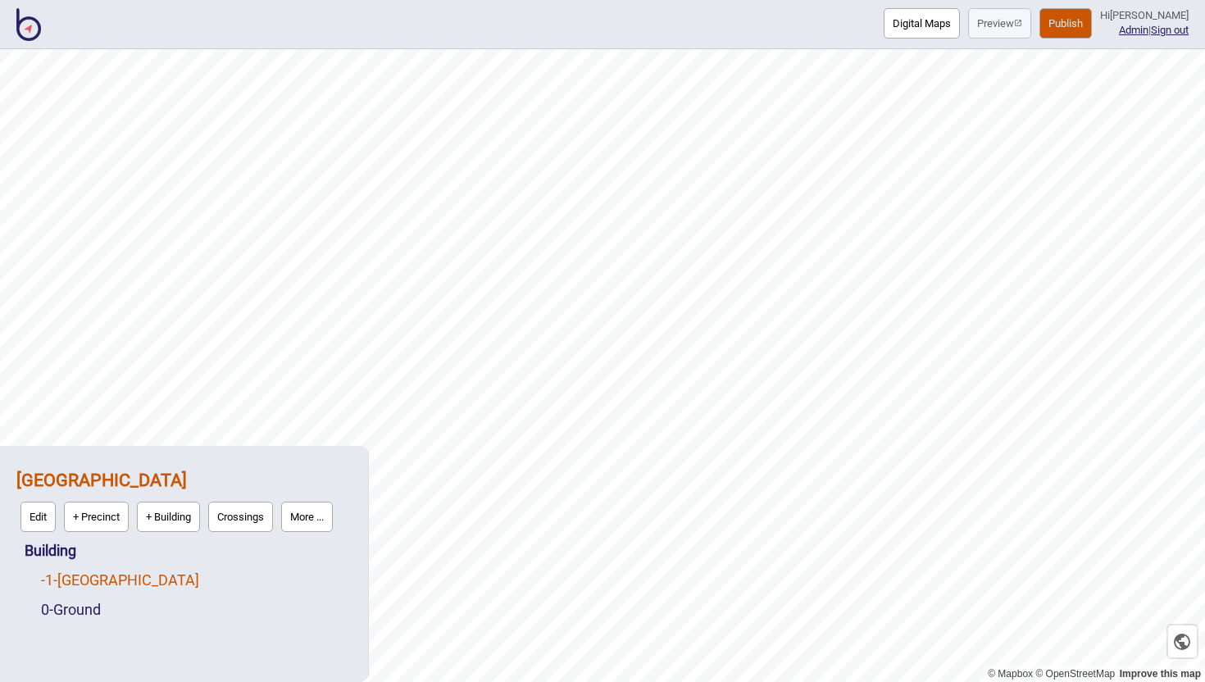
click at [114, 582] on link "-1 - [GEOGRAPHIC_DATA]" at bounding box center [120, 579] width 158 height 17
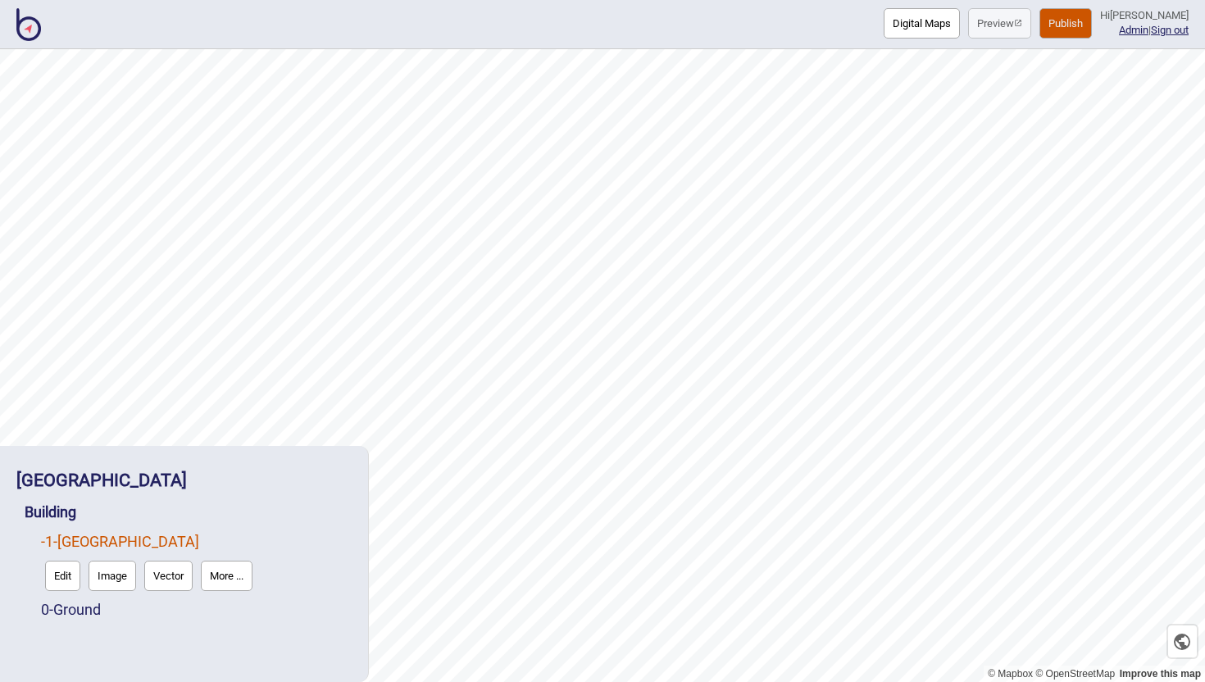
click at [56, 576] on button "Edit" at bounding box center [62, 576] width 35 height 30
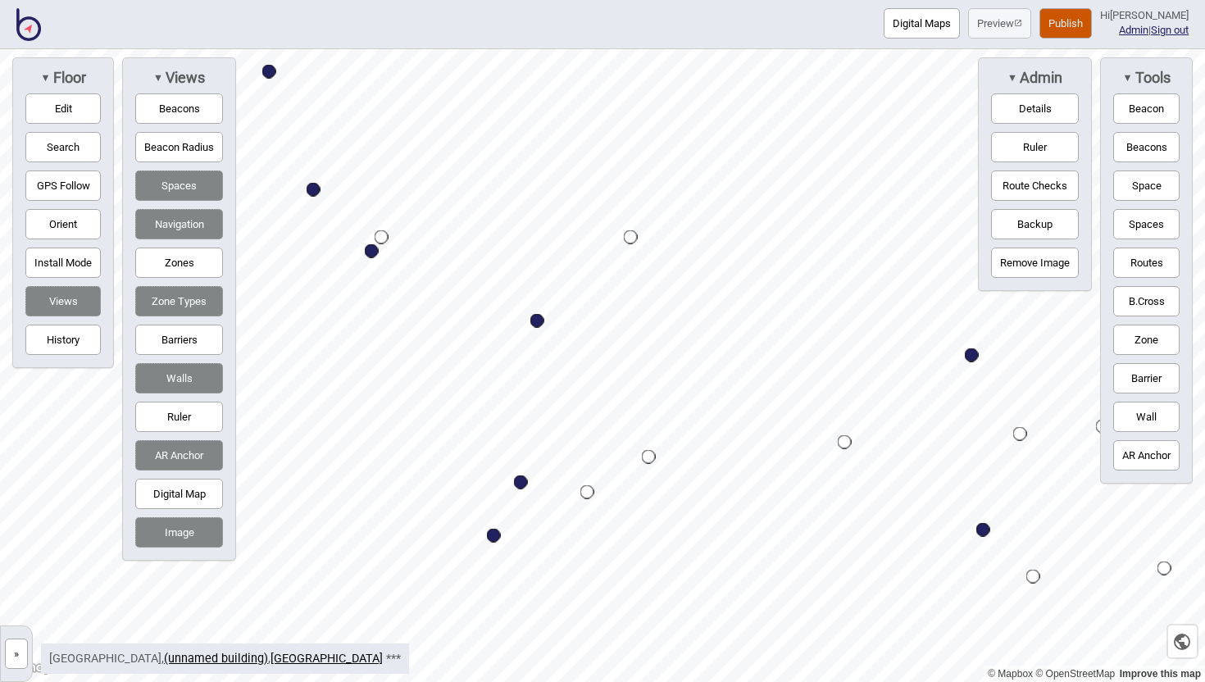
click at [538, 324] on div "Map marker" at bounding box center [537, 321] width 14 height 14
select select "Information and Assistance"
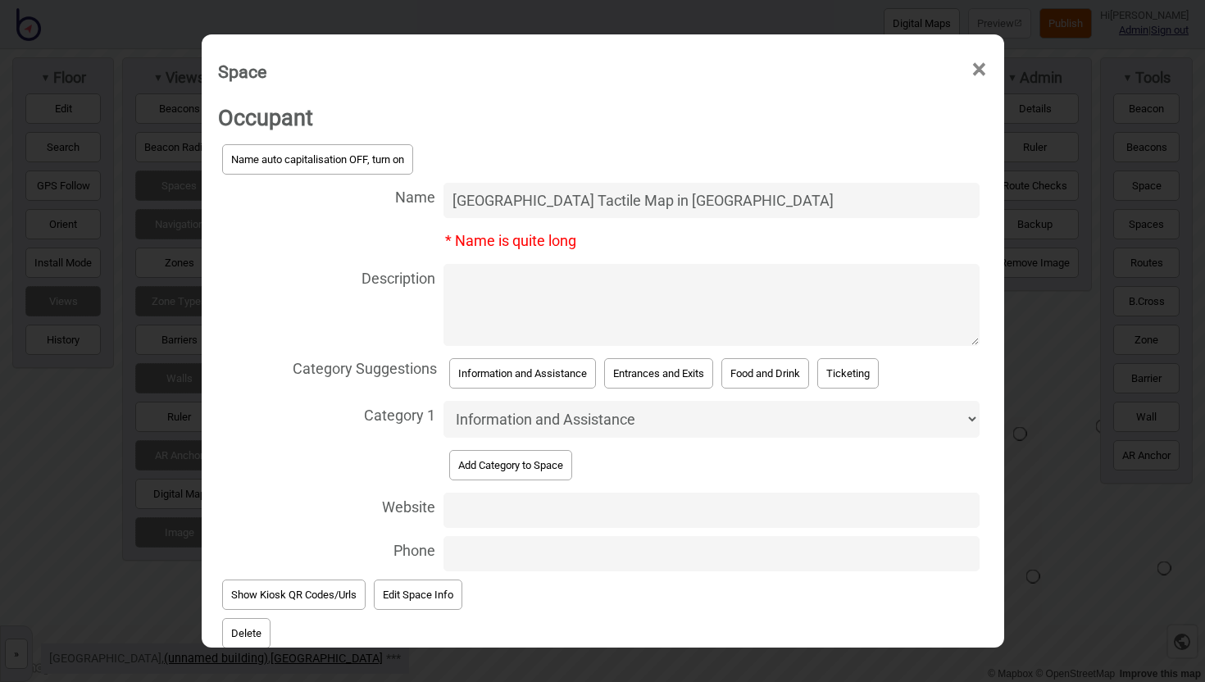
scroll to position [84, 0]
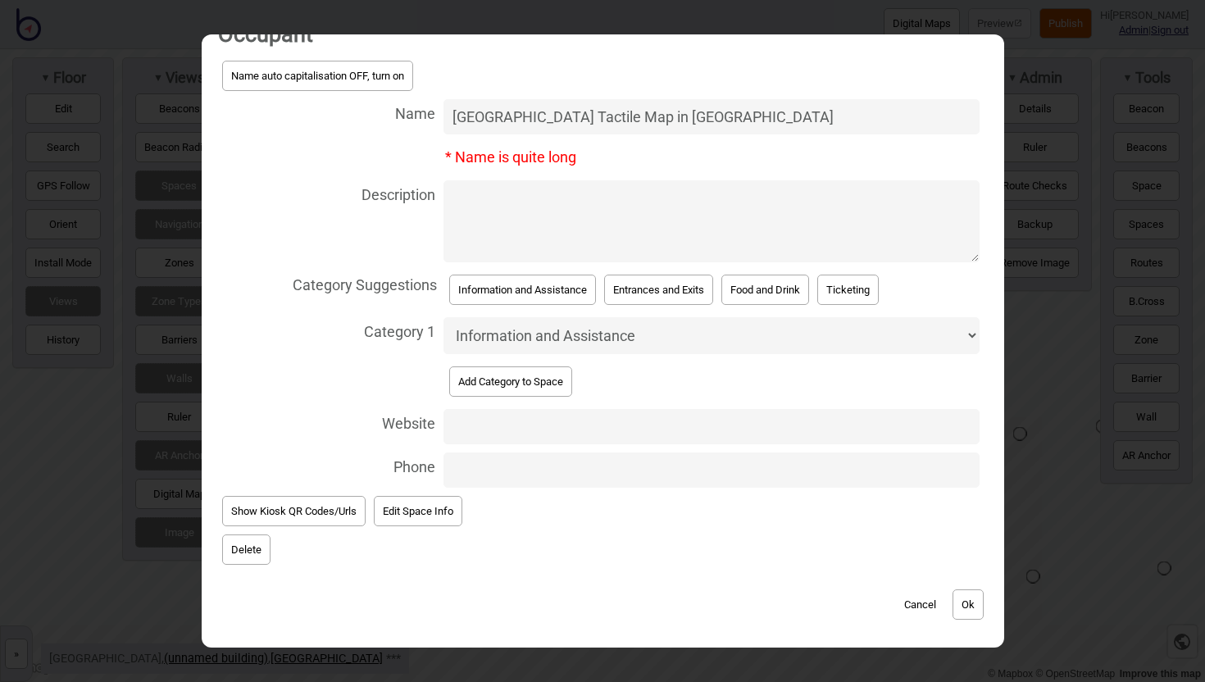
type input "[GEOGRAPHIC_DATA] Tactile Map in [GEOGRAPHIC_DATA]"
click at [977, 602] on button "Ok" at bounding box center [967, 604] width 31 height 30
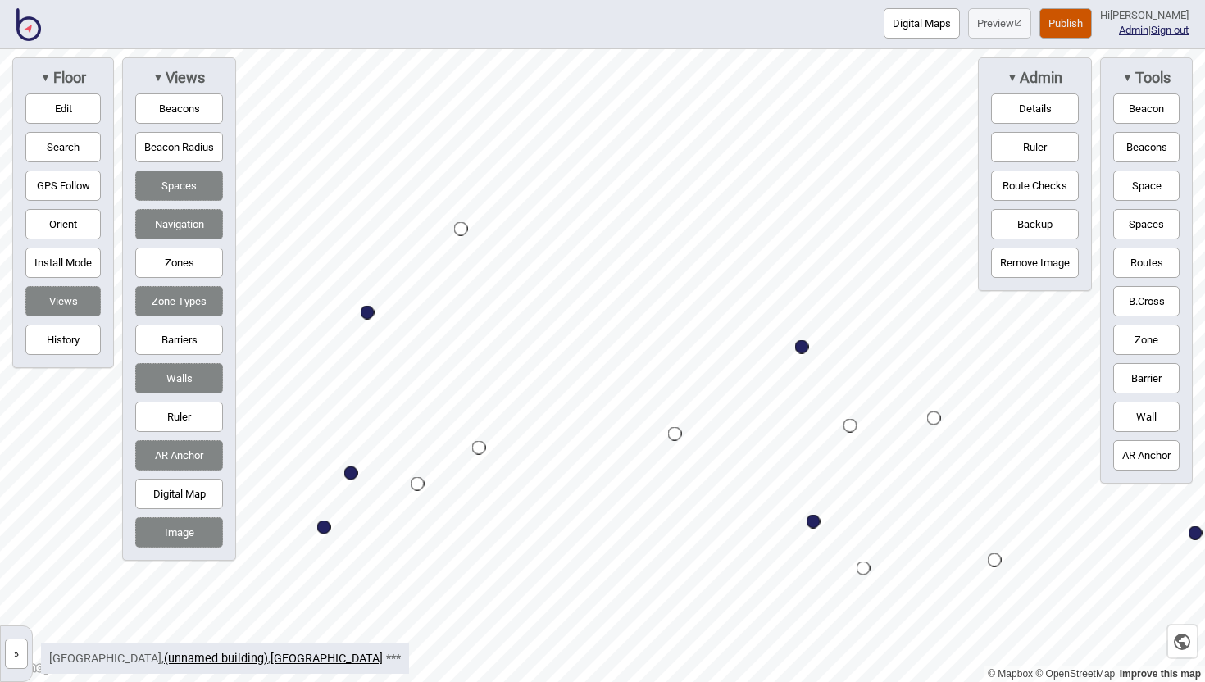
click at [804, 347] on div "Map marker" at bounding box center [802, 347] width 14 height 14
select select "Information and Assistance"
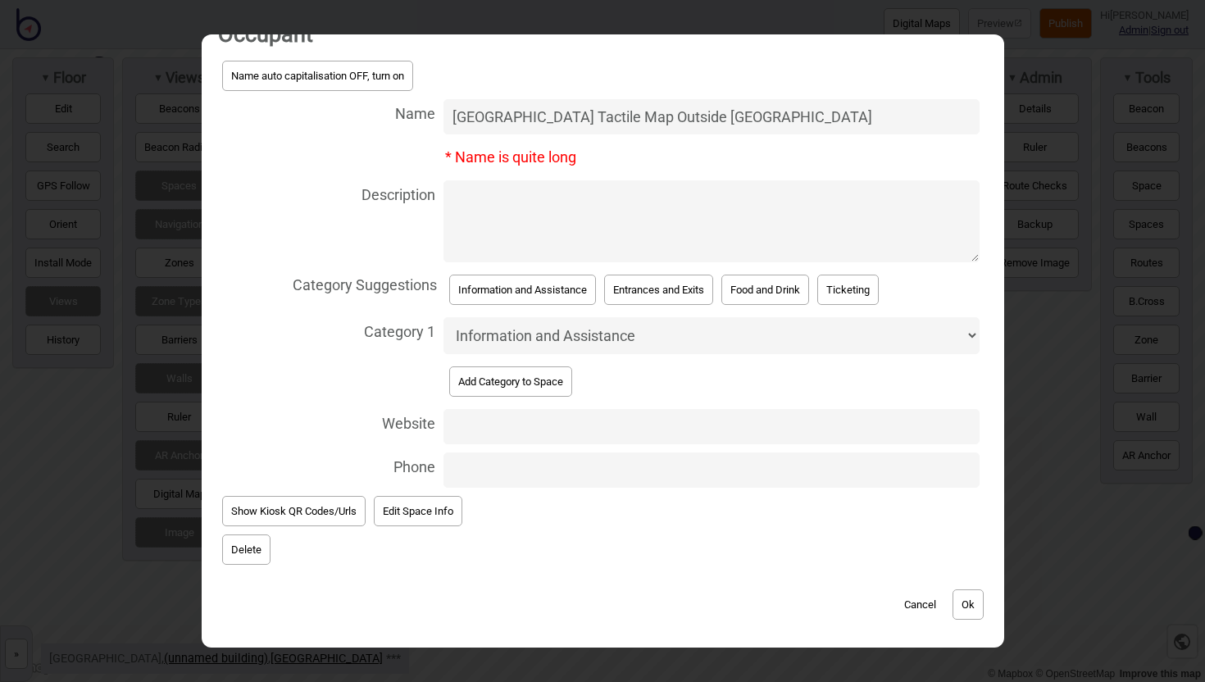
type input "[GEOGRAPHIC_DATA] Tactile Map Outside [GEOGRAPHIC_DATA]"
click at [962, 594] on button "Ok" at bounding box center [967, 604] width 31 height 30
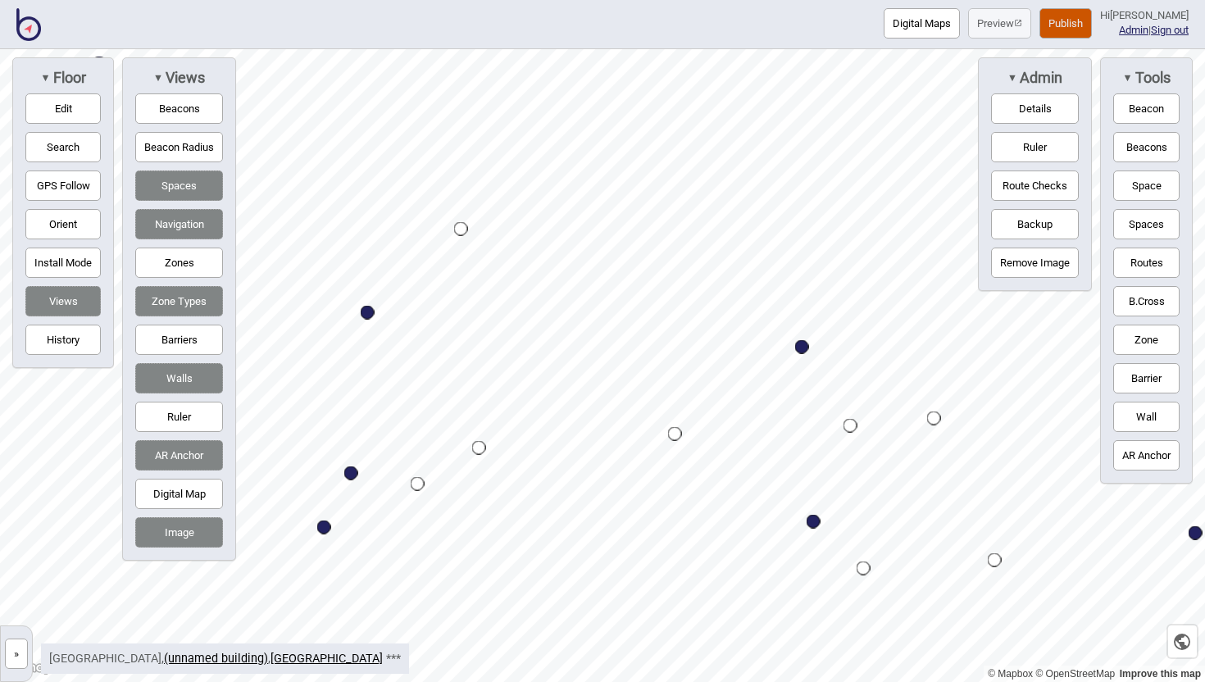
click at [1071, 23] on button "Publish" at bounding box center [1065, 23] width 52 height 30
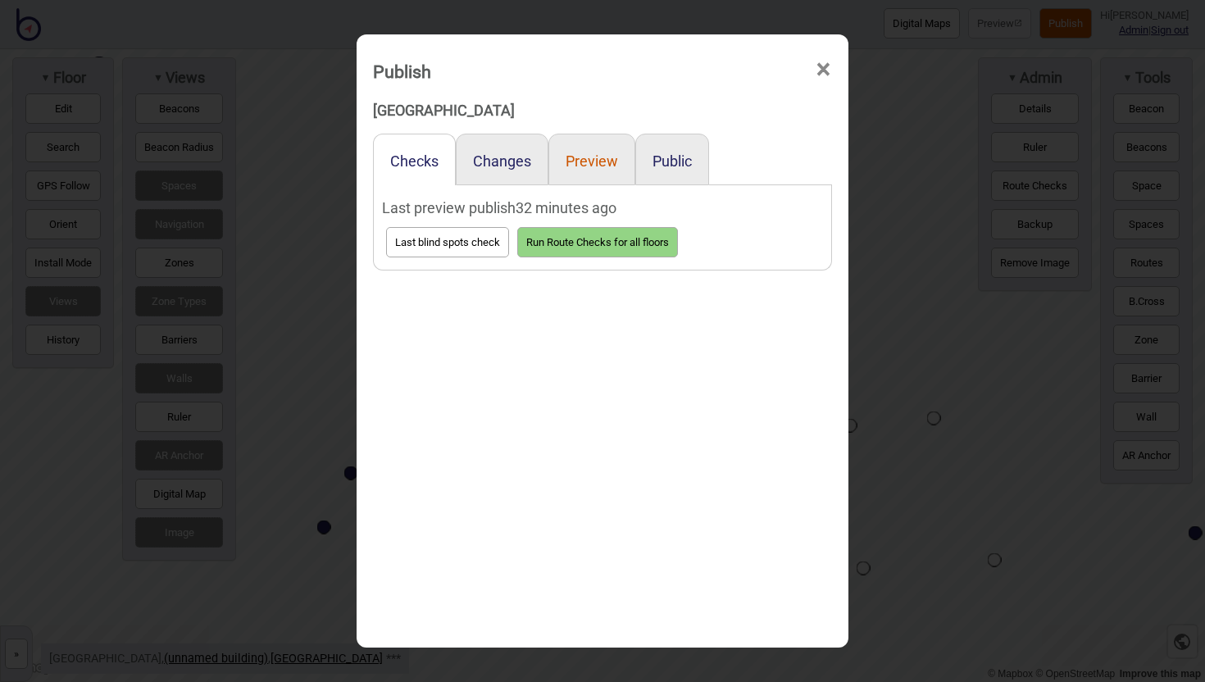
click at [598, 166] on button "Preview" at bounding box center [592, 160] width 52 height 17
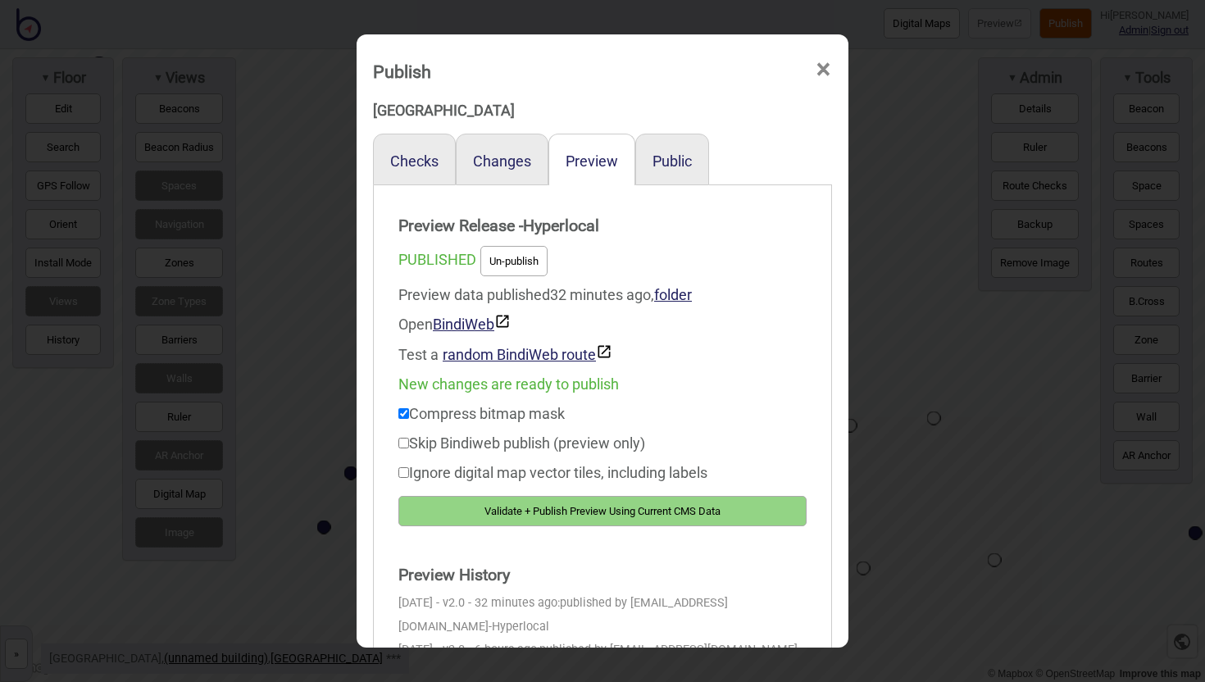
click at [719, 516] on button "Validate + Publish Preview Using Current CMS Data" at bounding box center [602, 511] width 408 height 30
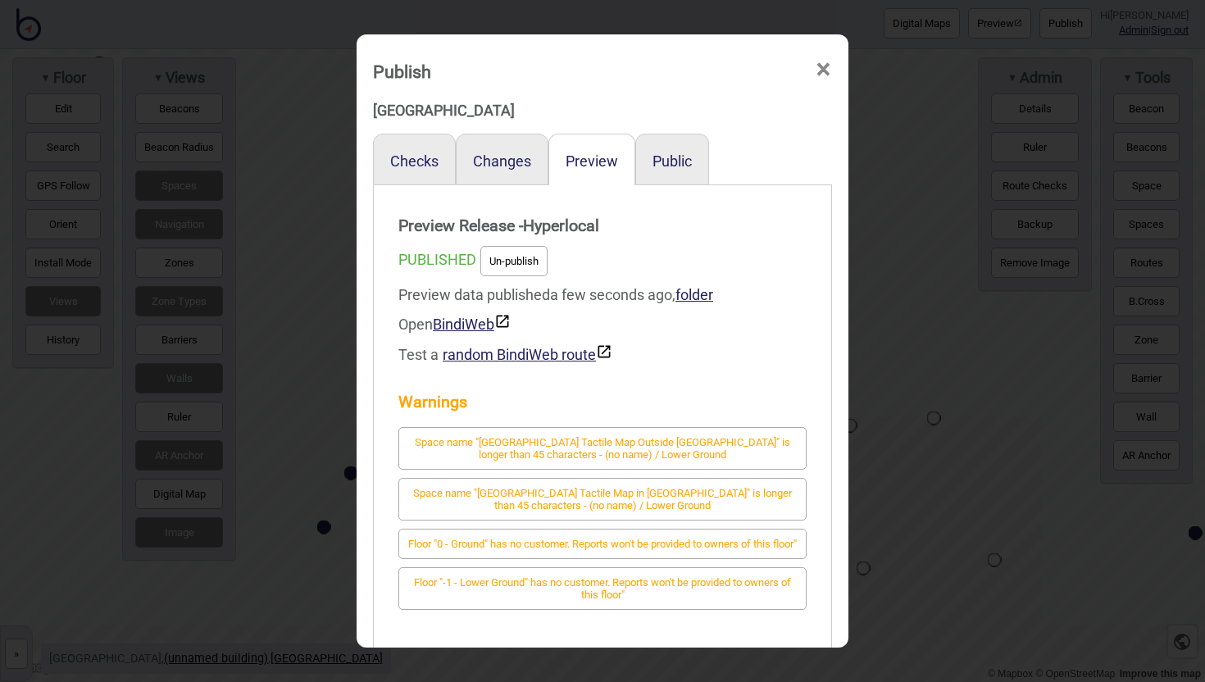
click at [821, 66] on span "×" at bounding box center [823, 70] width 17 height 54
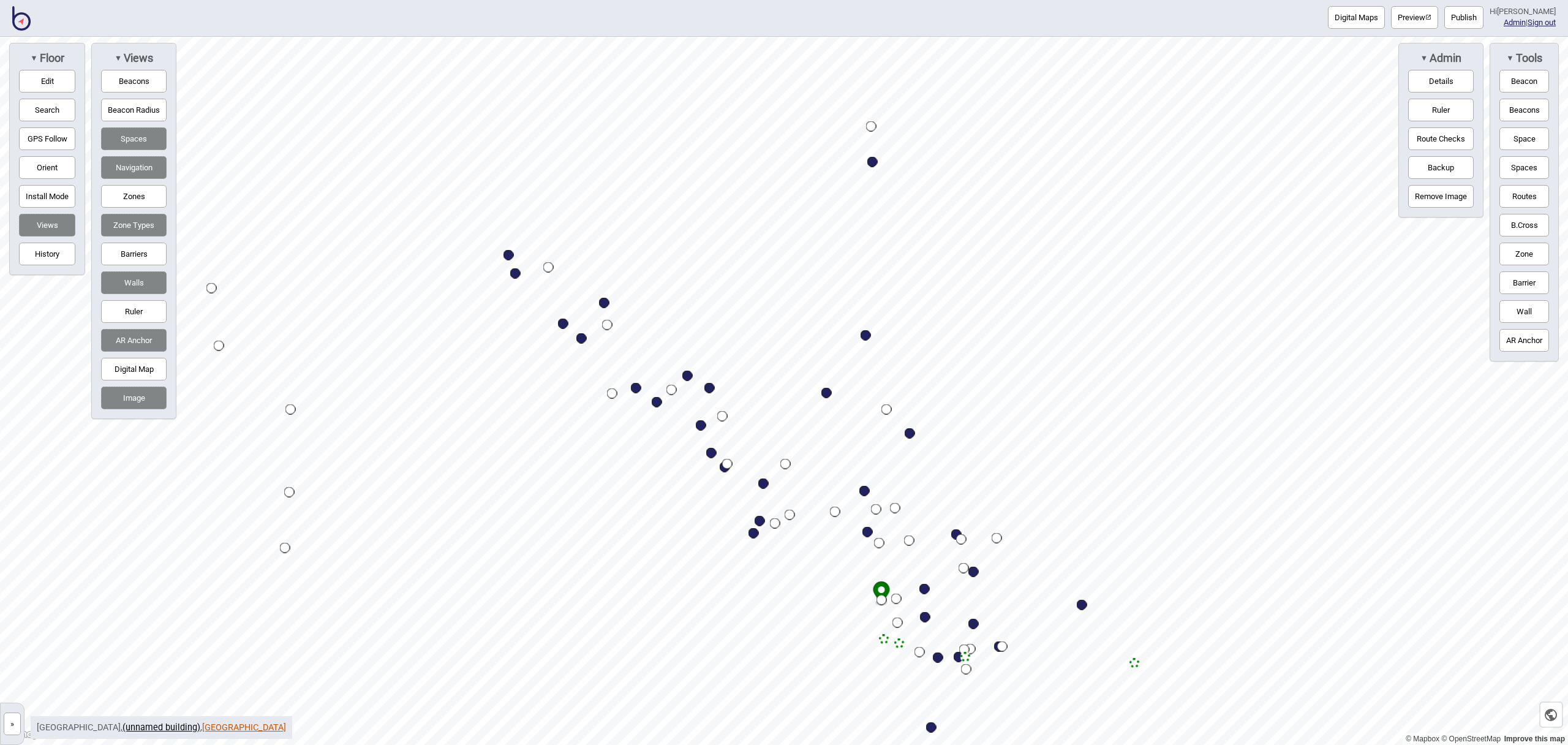
click at [242, 729] on link "[GEOGRAPHIC_DATA]" at bounding box center [244, 727] width 84 height 10
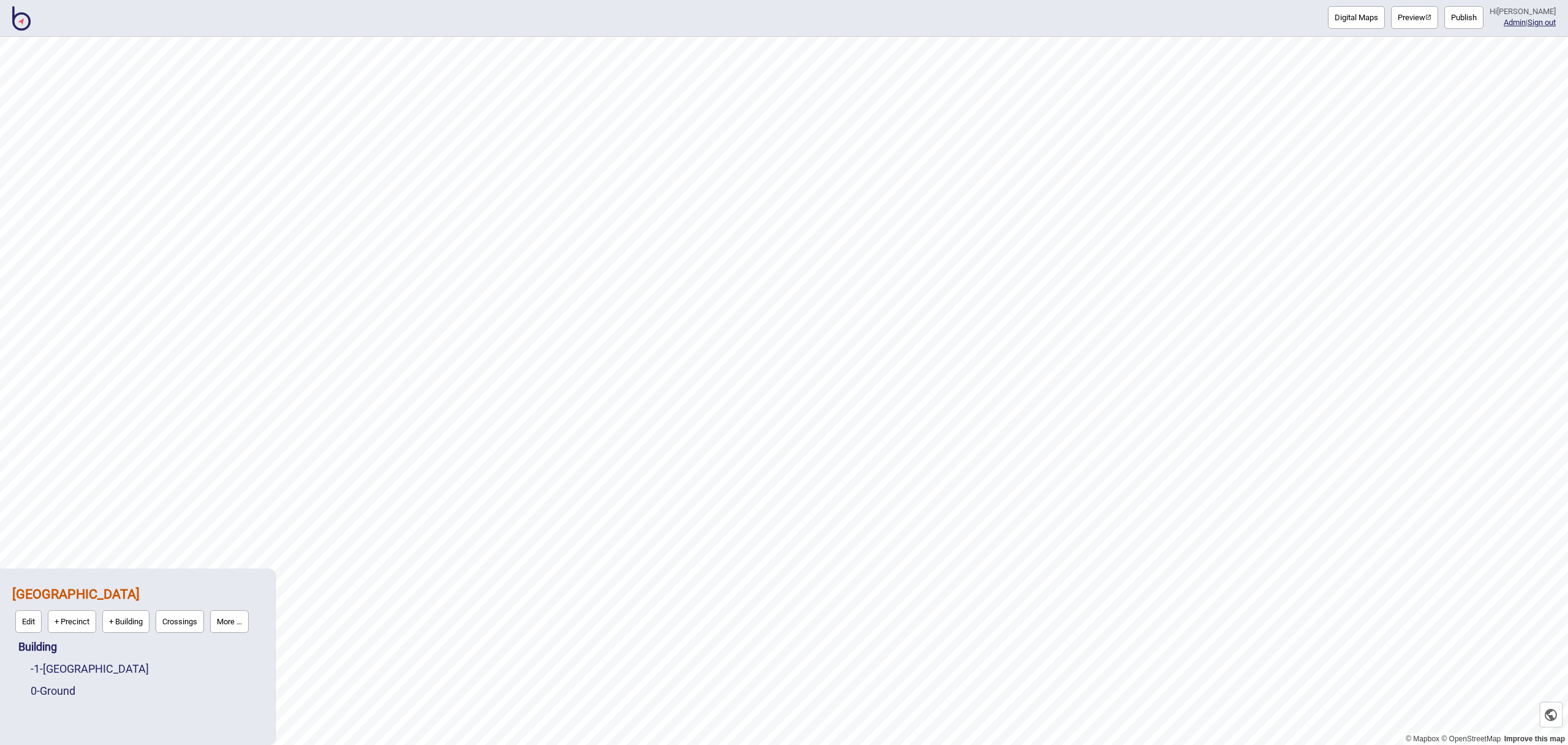
click at [224, 617] on button "More ..." at bounding box center [229, 621] width 39 height 22
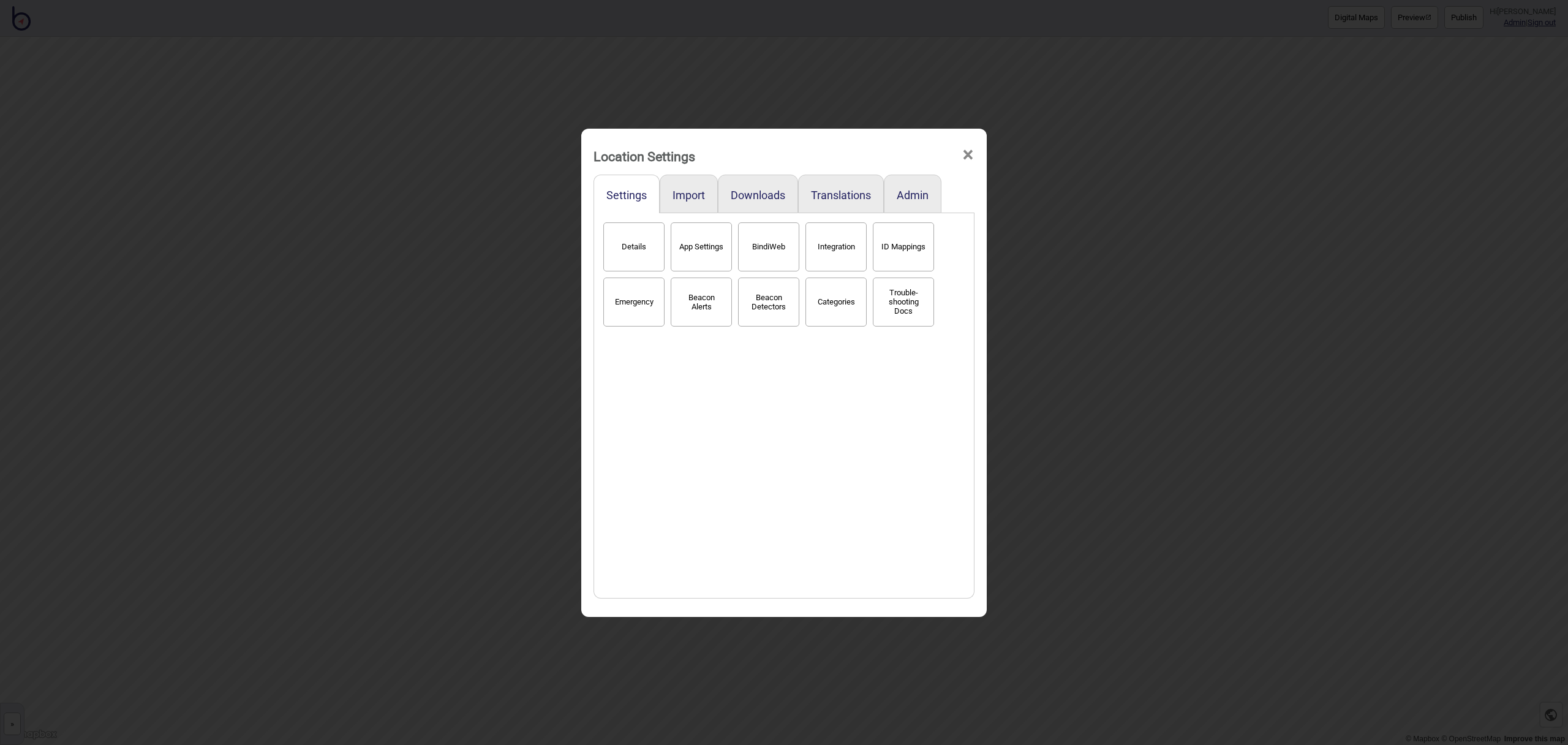
click at [641, 228] on button "Details" at bounding box center [634, 247] width 61 height 49
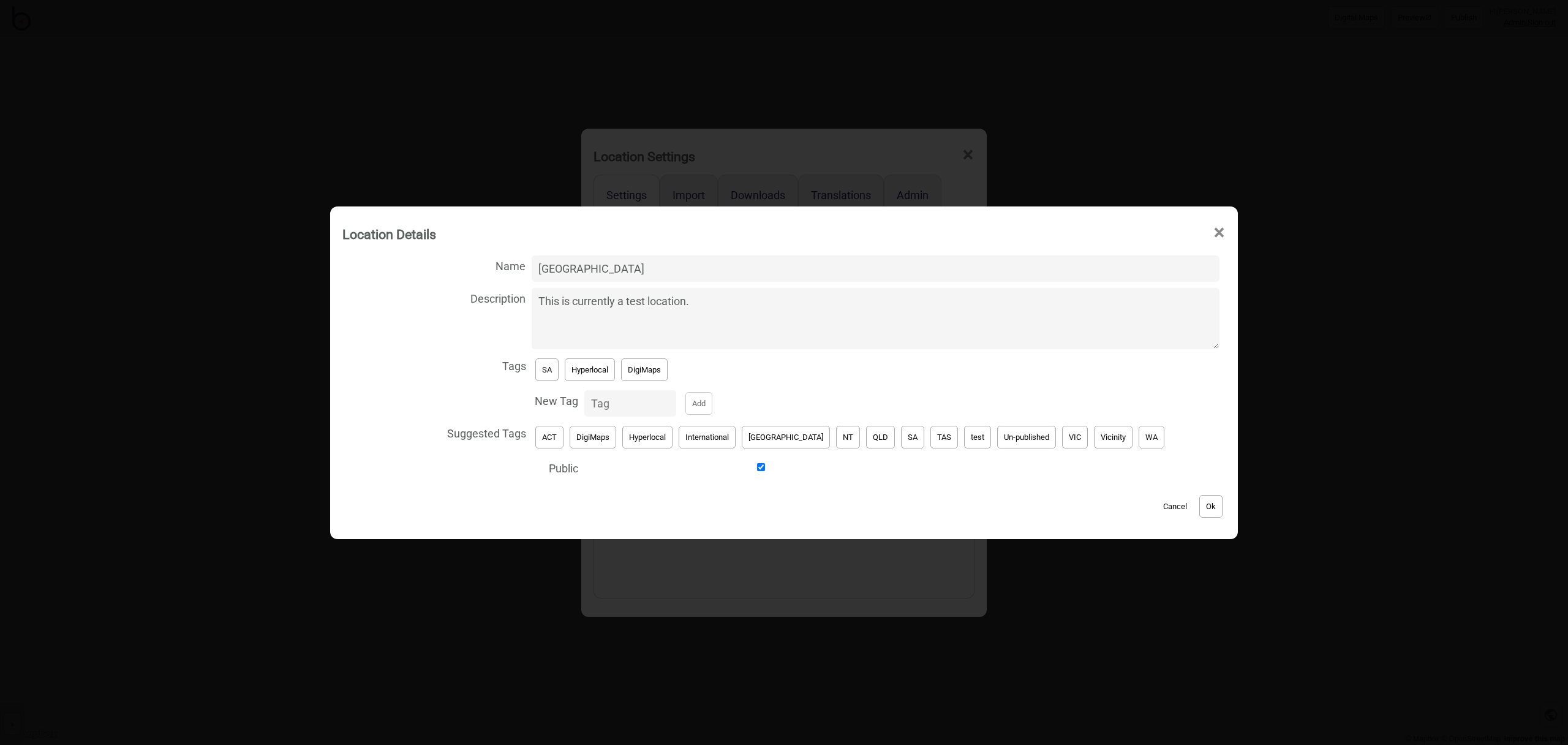
click at [608, 266] on input "[GEOGRAPHIC_DATA]" at bounding box center [875, 268] width 688 height 26
type input "Adelaide Tram Stop & Railway Station"
click at [1200, 508] on button "Ok" at bounding box center [1211, 506] width 23 height 22
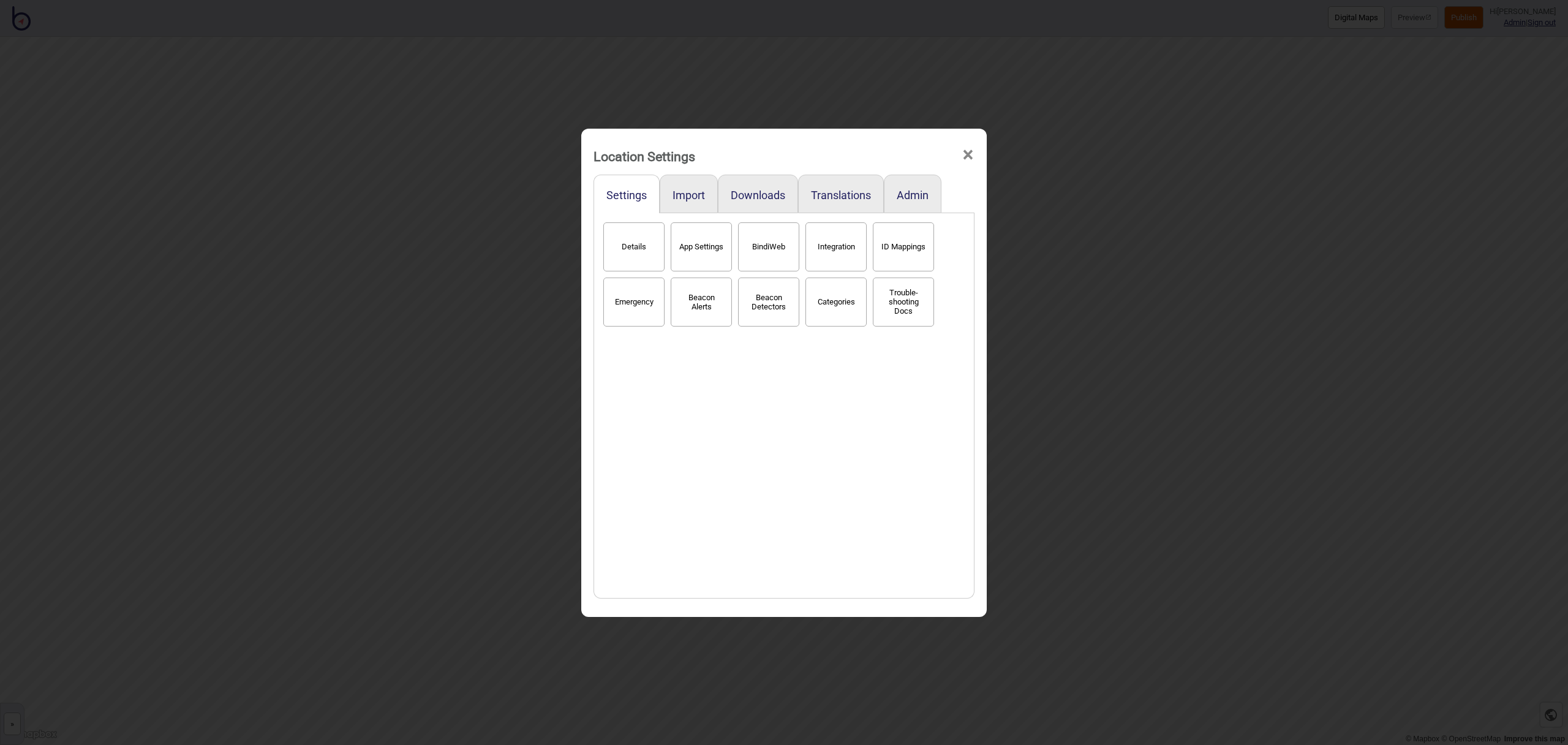
click at [970, 158] on span "×" at bounding box center [968, 155] width 13 height 40
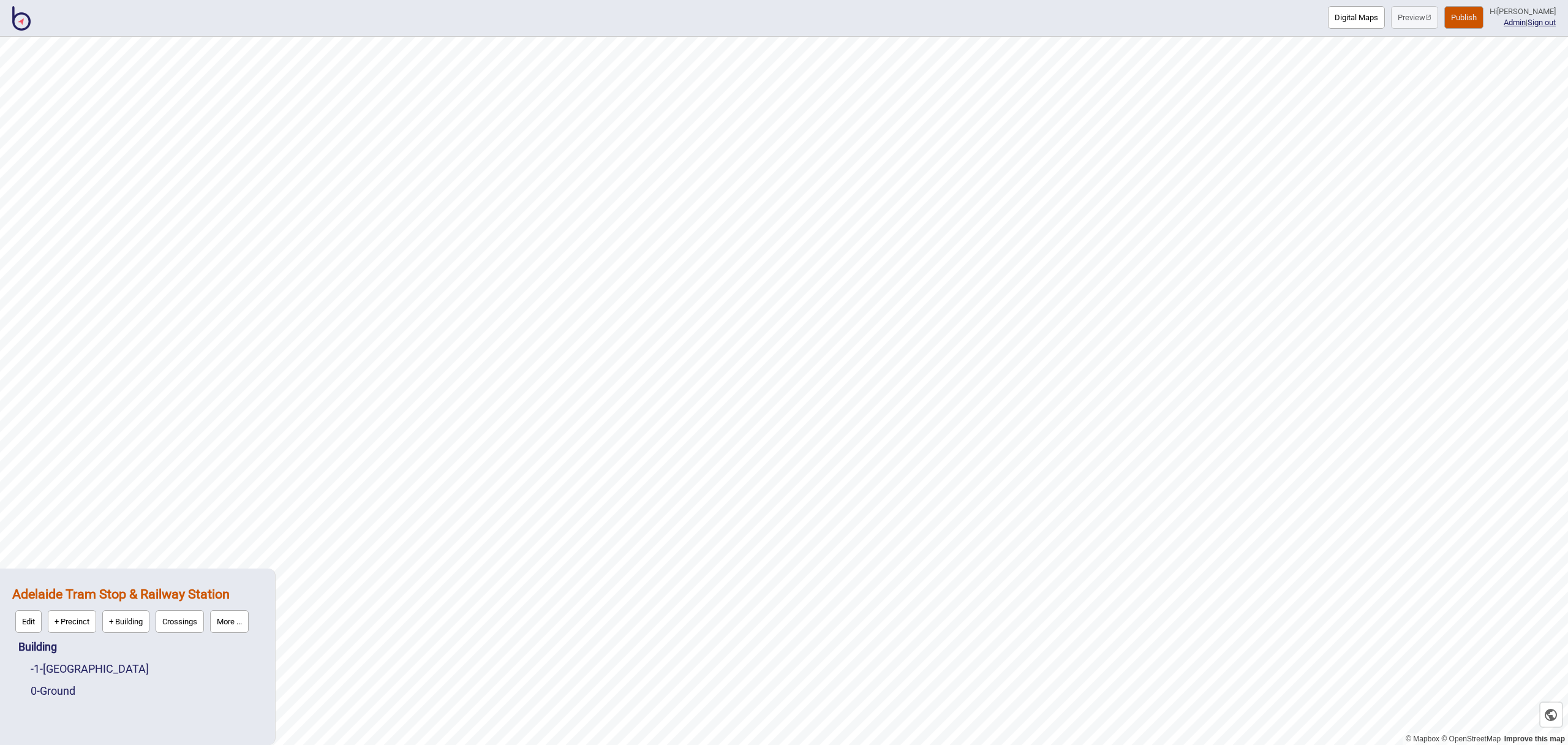
click at [1468, 21] on button "Publish" at bounding box center [1464, 17] width 39 height 22
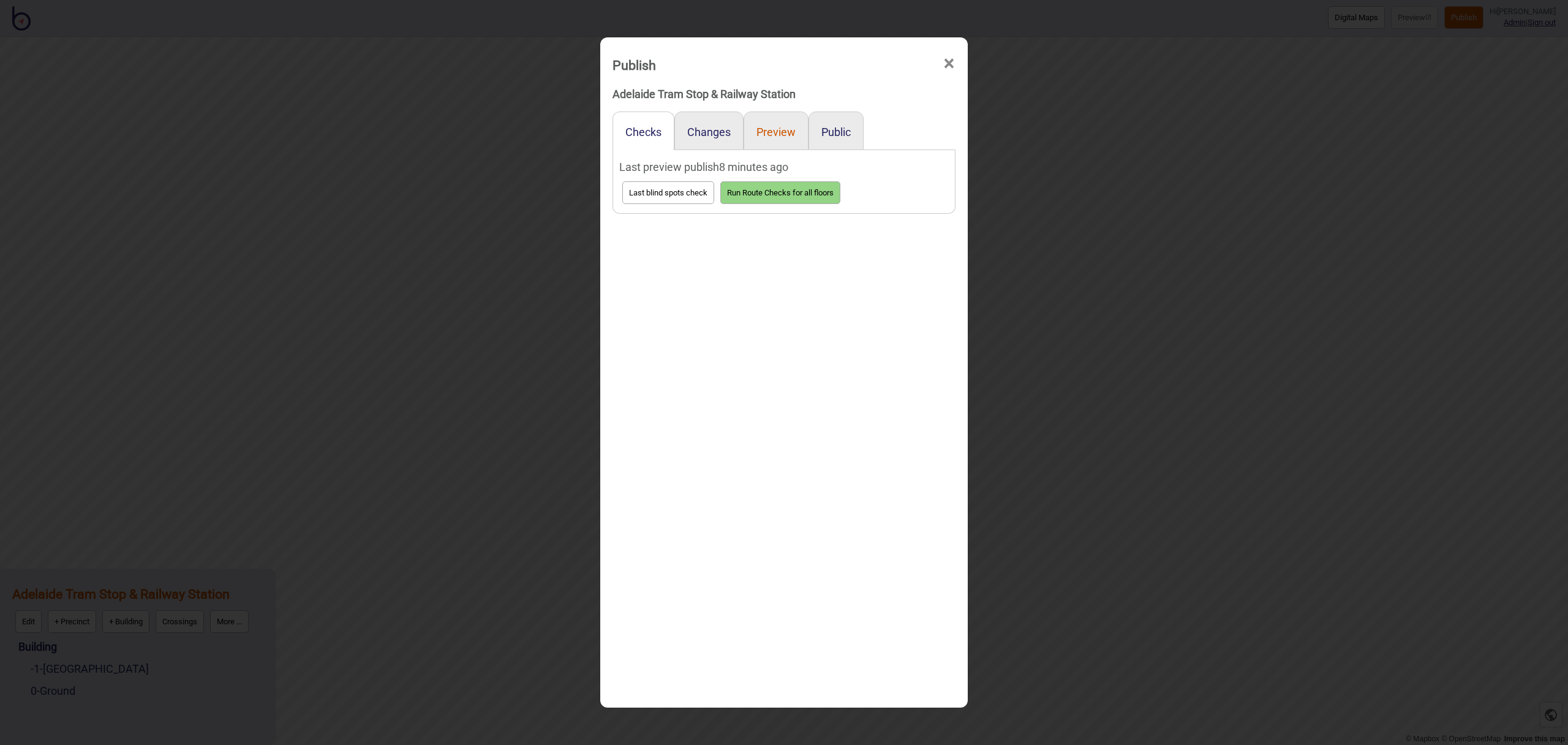
click at [777, 128] on button "Preview" at bounding box center [776, 132] width 39 height 13
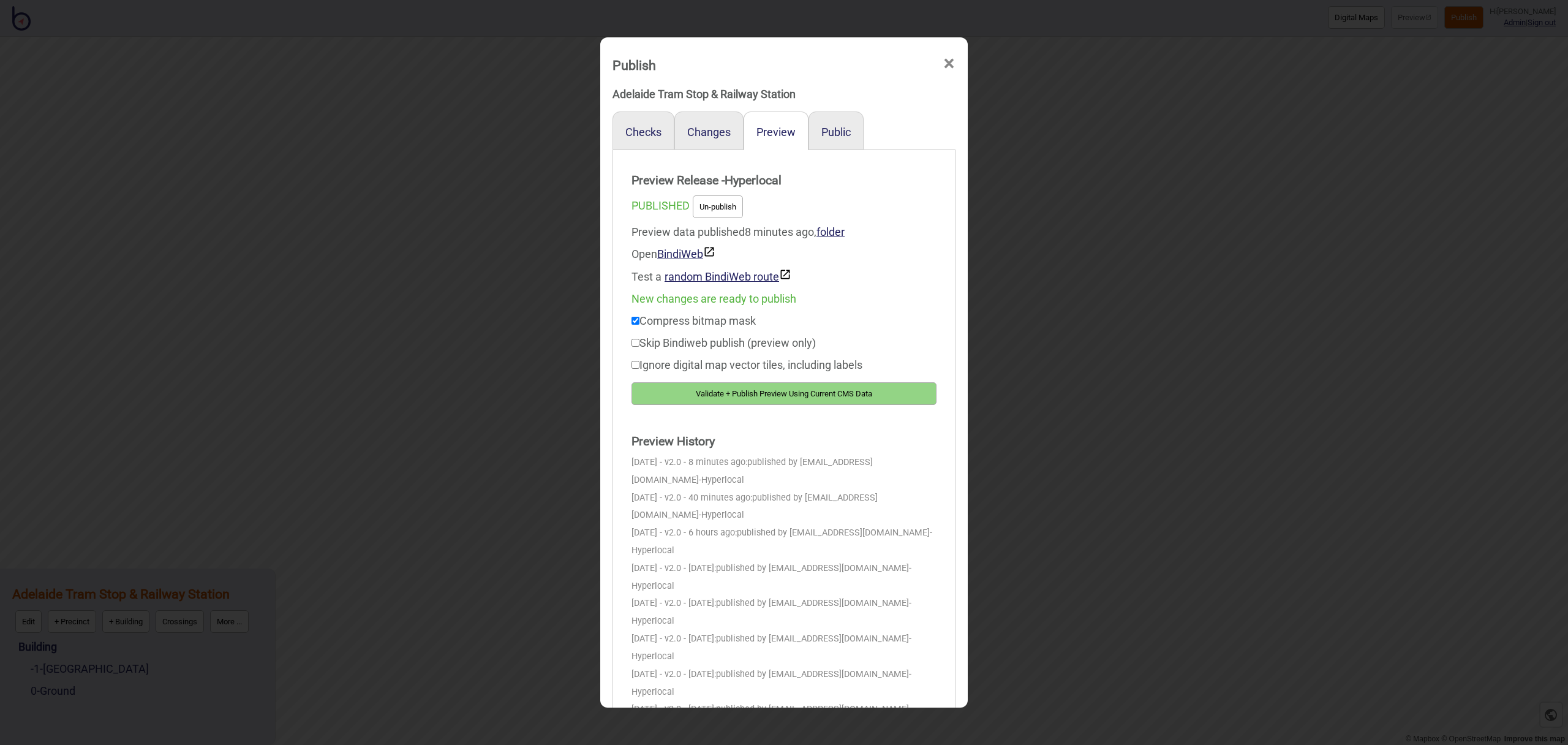
click at [848, 397] on button "Validate + Publish Preview Using Current CMS Data" at bounding box center [784, 393] width 305 height 22
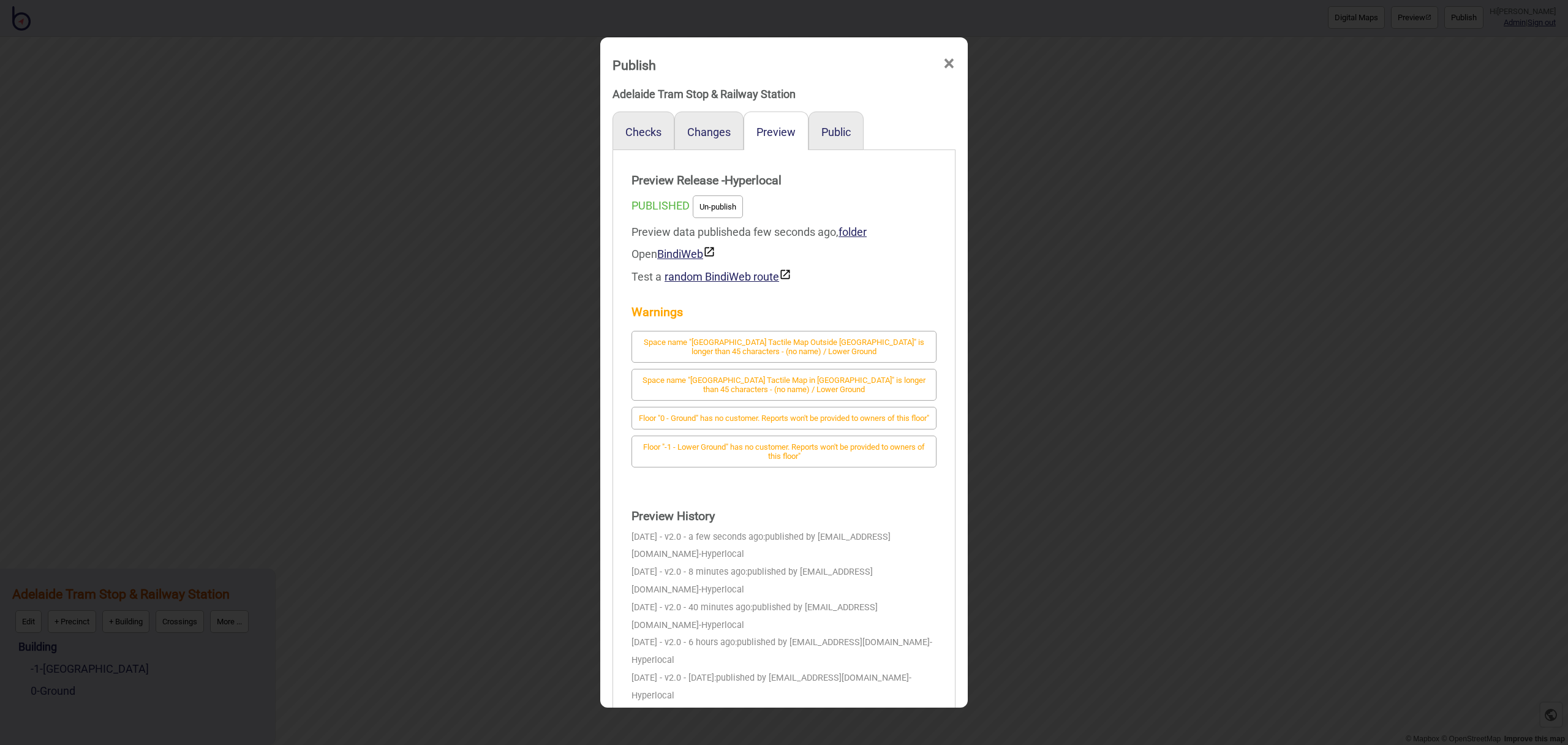
click at [949, 67] on span "×" at bounding box center [948, 64] width 13 height 40
